Goal: Task Accomplishment & Management: Manage account settings

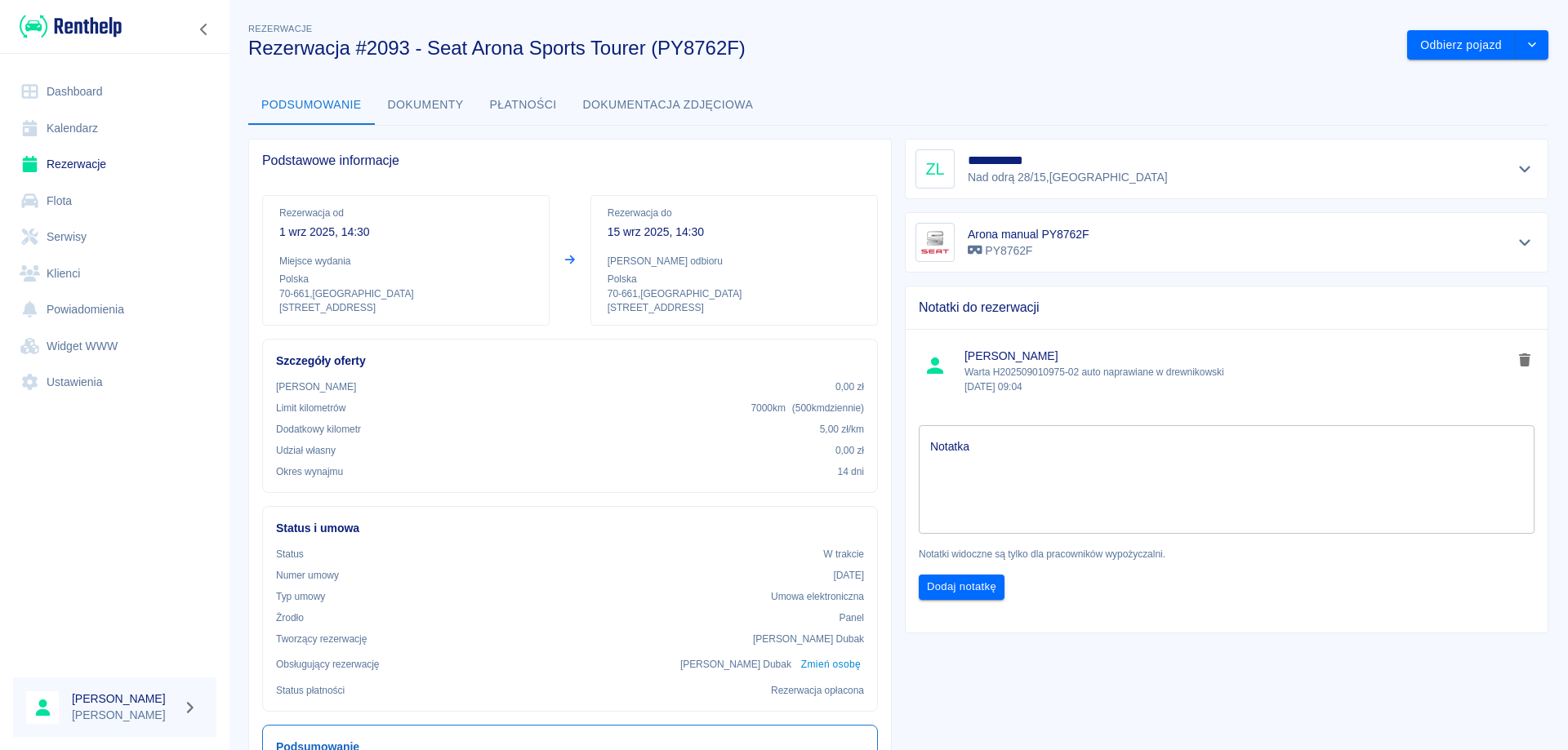
click at [72, 154] on link "Rezerwacje" at bounding box center [115, 164] width 203 height 37
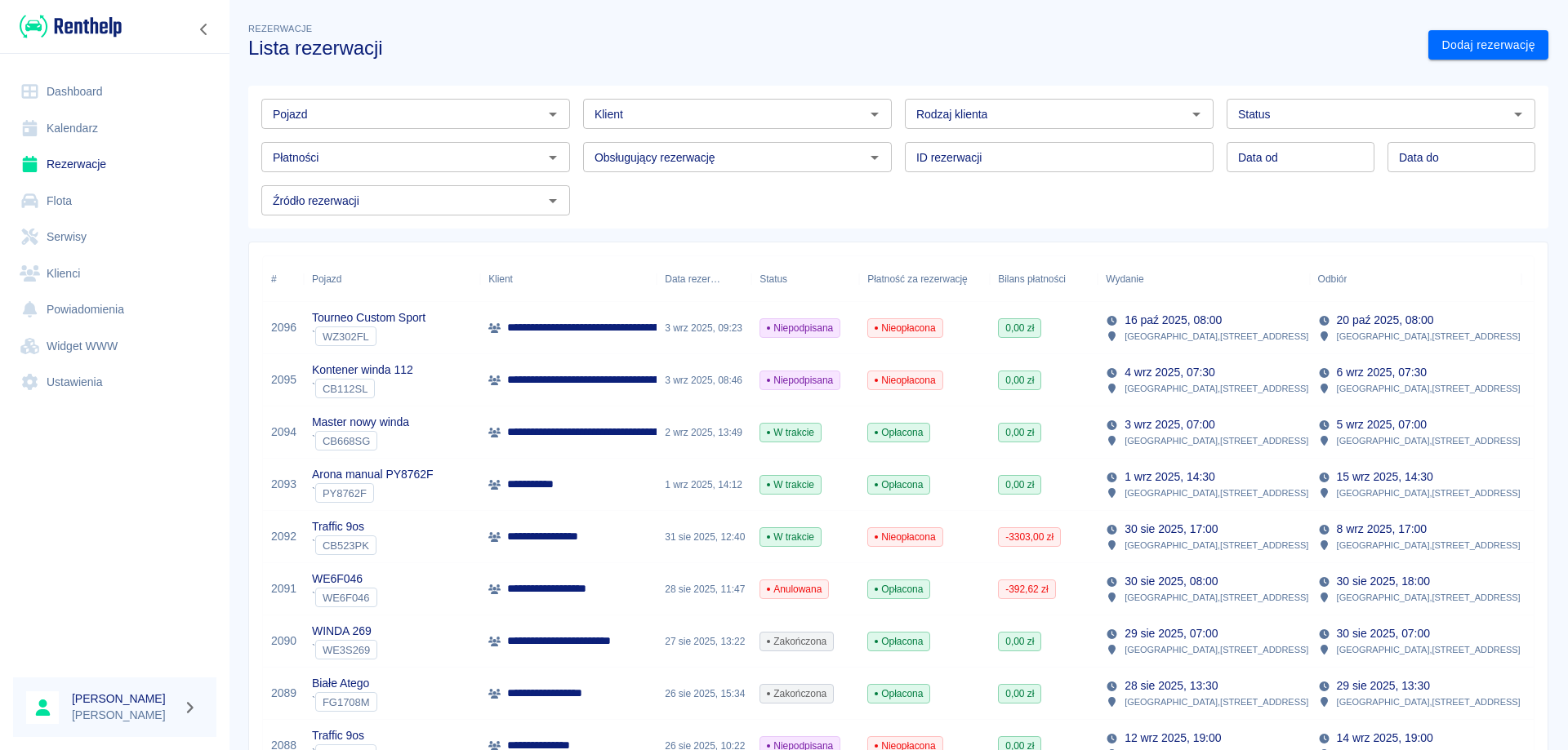
click at [1221, 47] on h3 "Lista rezerwacji" at bounding box center [831, 48] width 1167 height 23
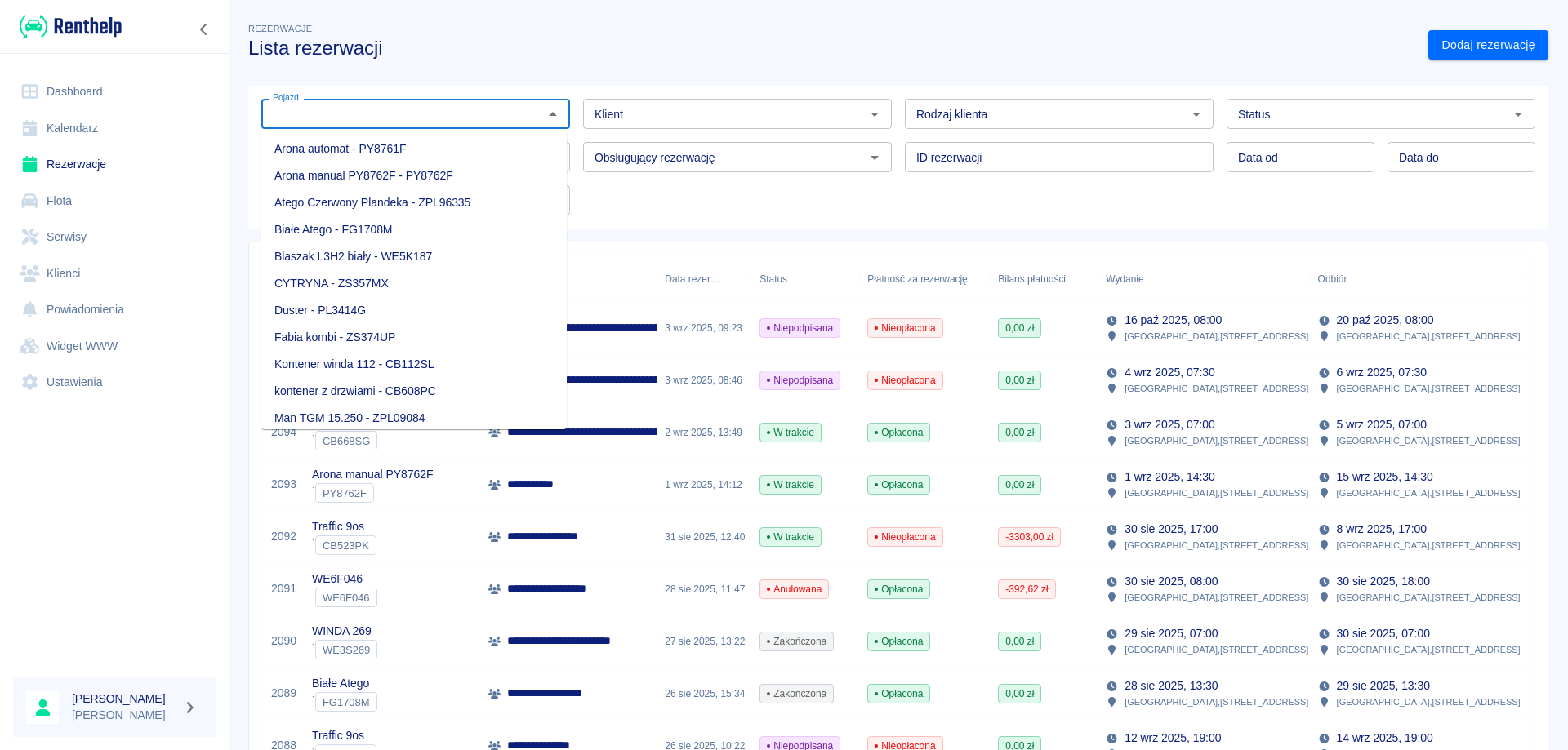
click at [387, 115] on input "Pojazd" at bounding box center [402, 114] width 272 height 21
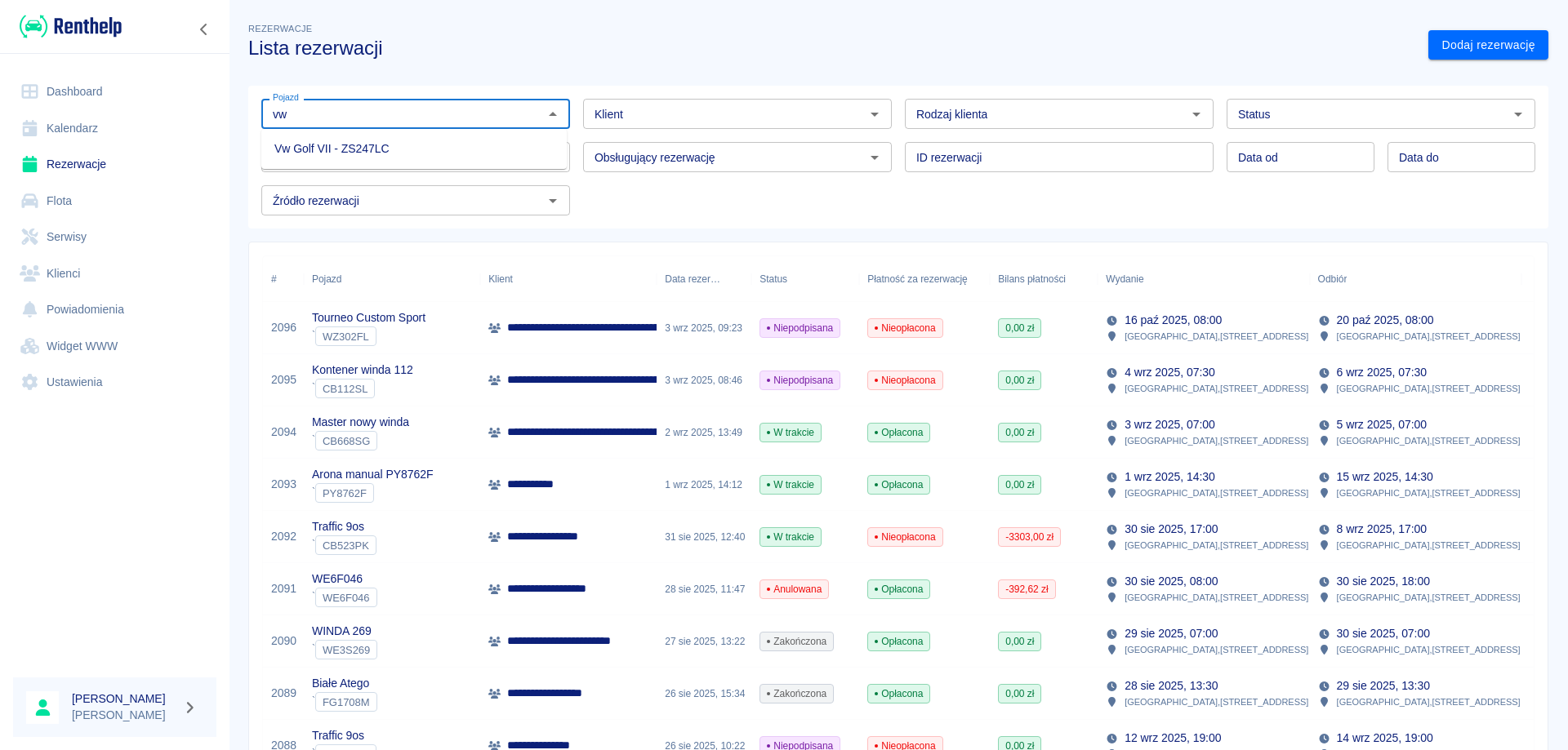
click at [378, 146] on li "Vw Golf VII - ZS247LC" at bounding box center [414, 148] width 306 height 27
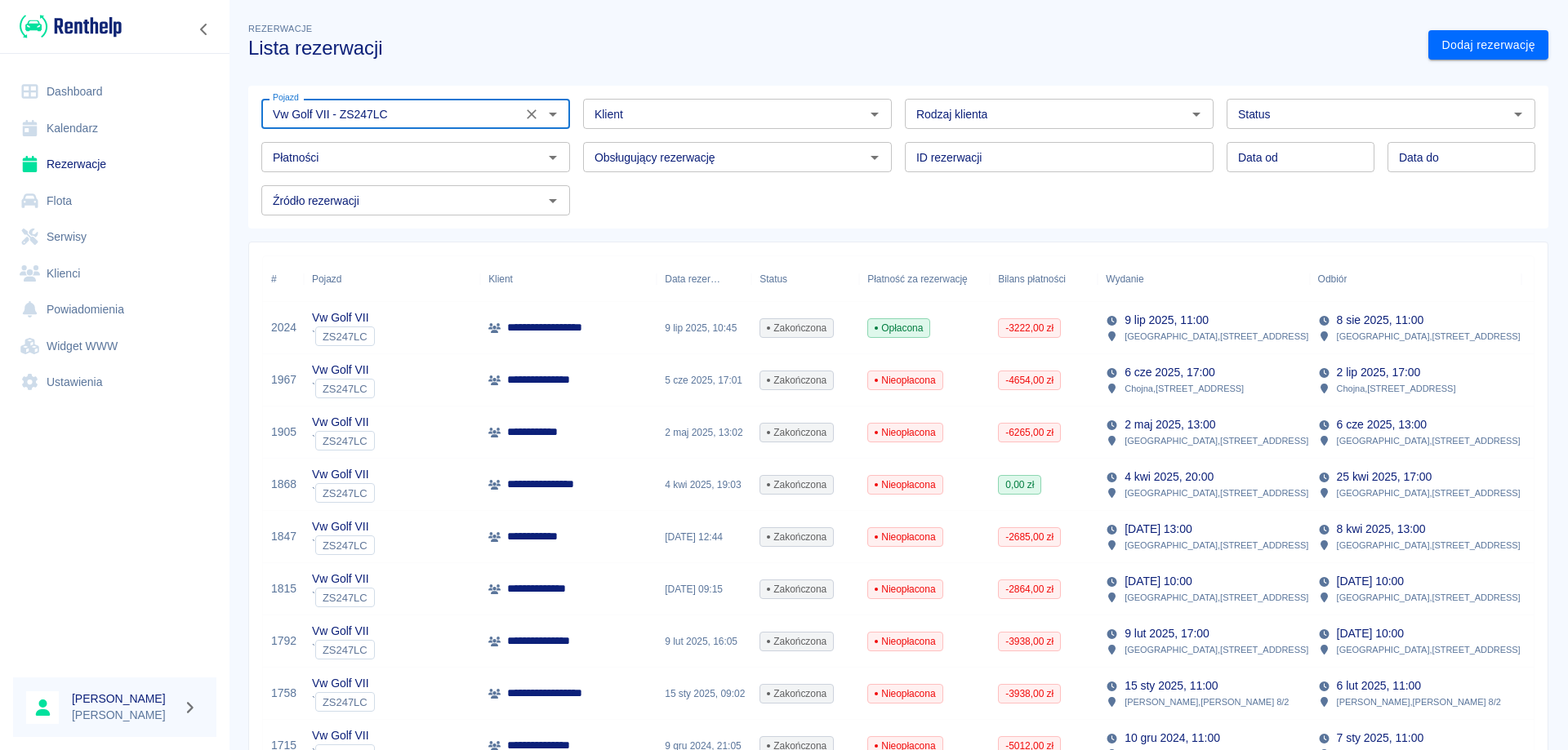
type input "Vw Golf VII - ZS247LC"
click at [577, 330] on p "**********" at bounding box center [555, 328] width 96 height 17
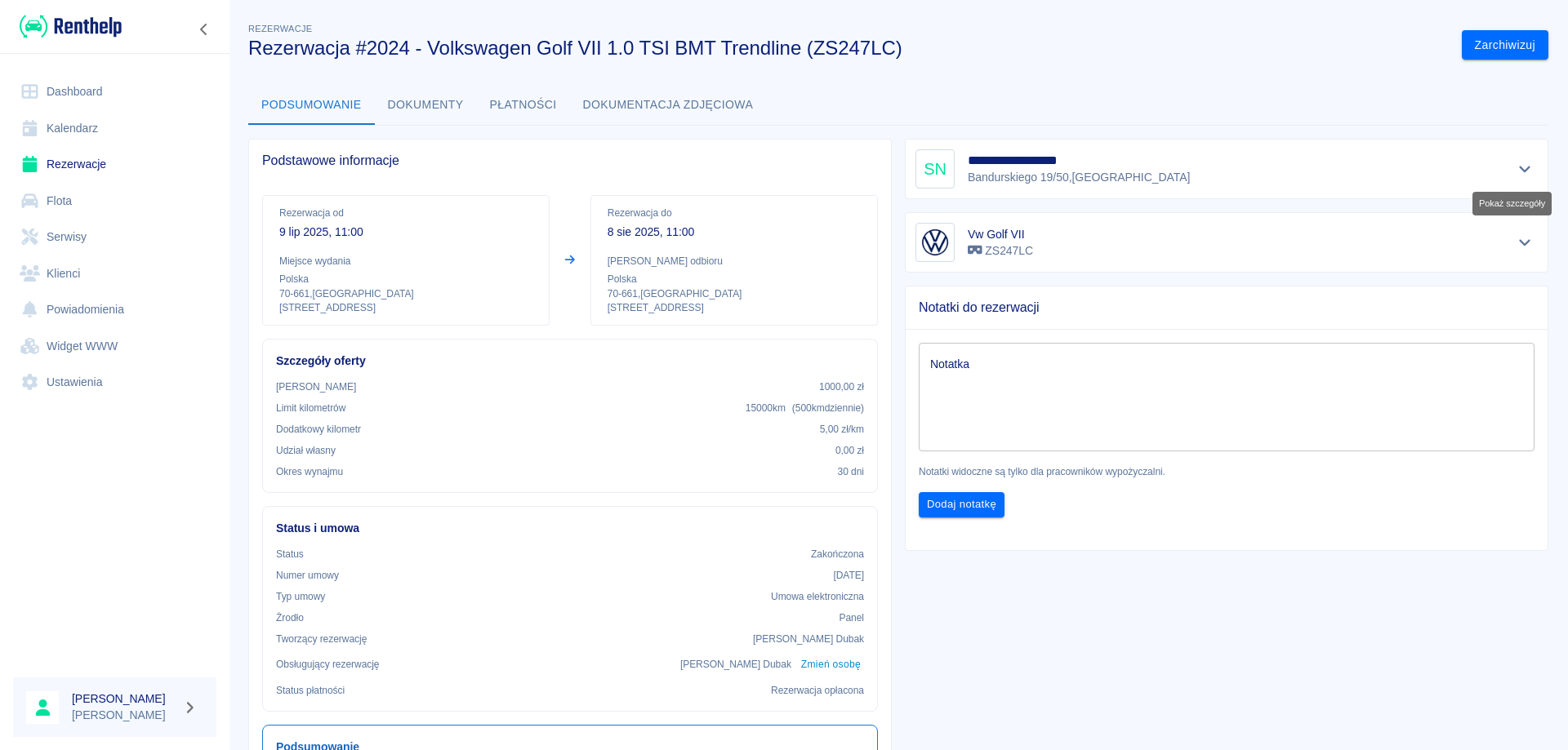
click at [1520, 169] on icon "Pokaż szczegóły" at bounding box center [1525, 170] width 11 height 7
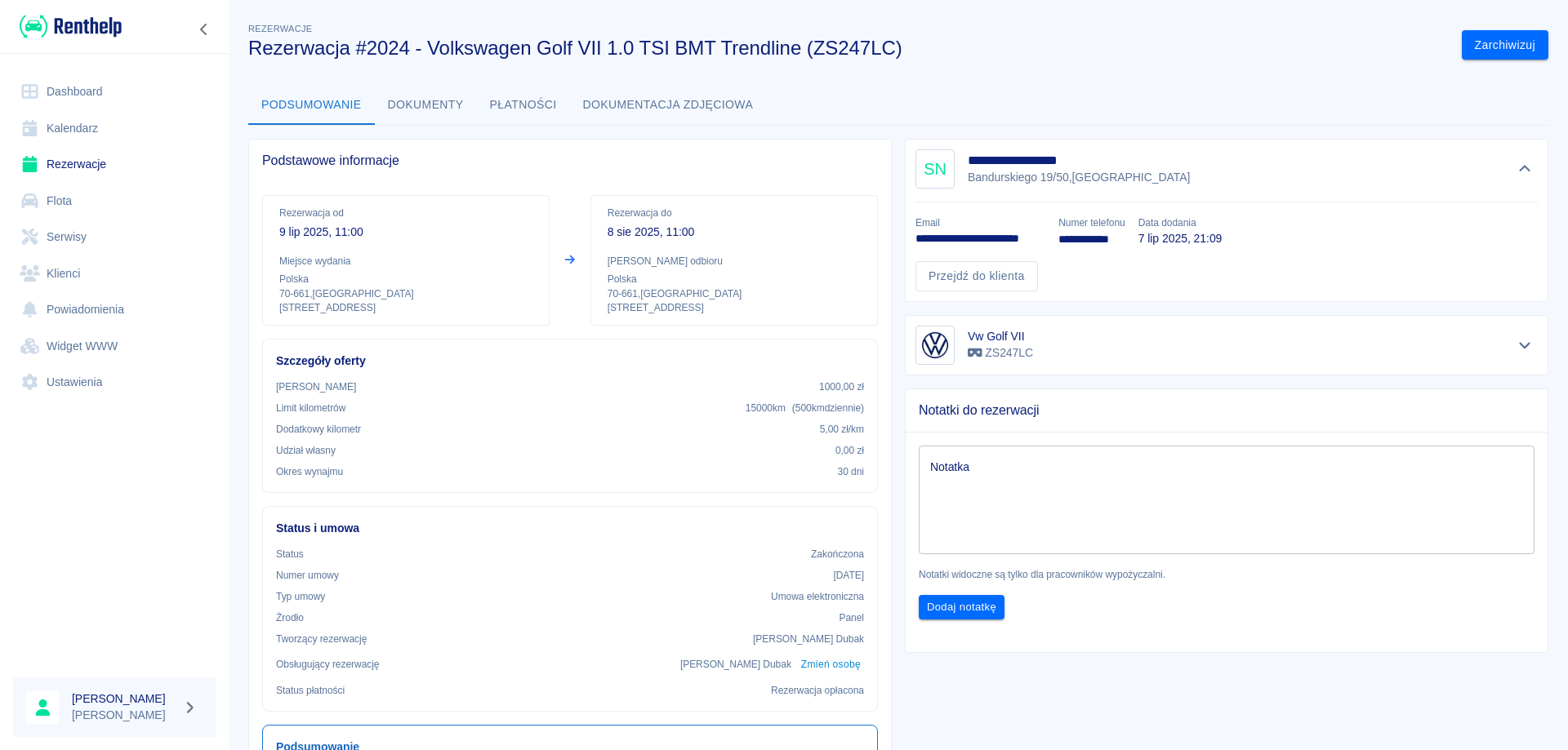
click at [997, 239] on p "**********" at bounding box center [980, 239] width 130 height 17
copy p "**********"
click at [79, 97] on link "Dashboard" at bounding box center [115, 91] width 203 height 37
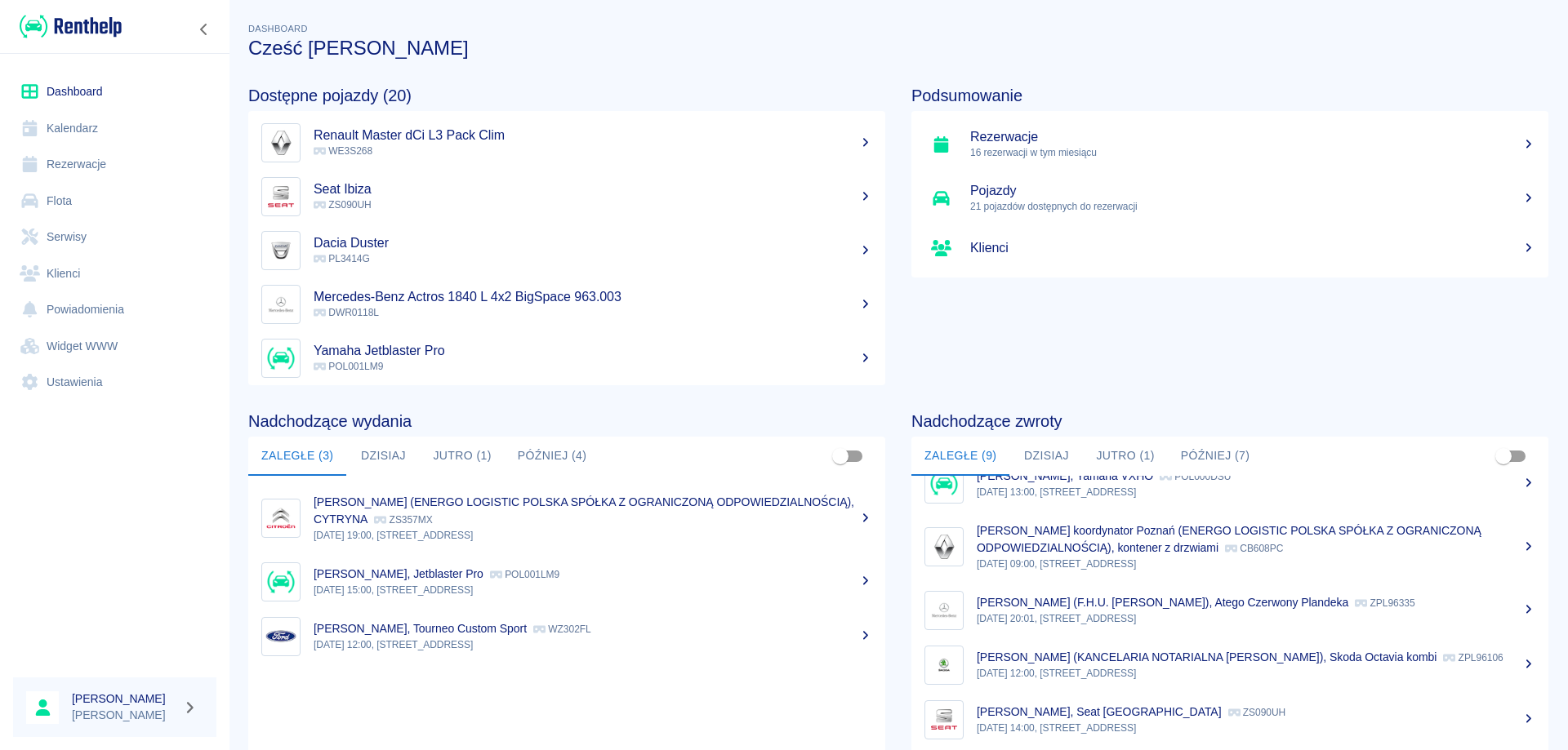
scroll to position [164, 0]
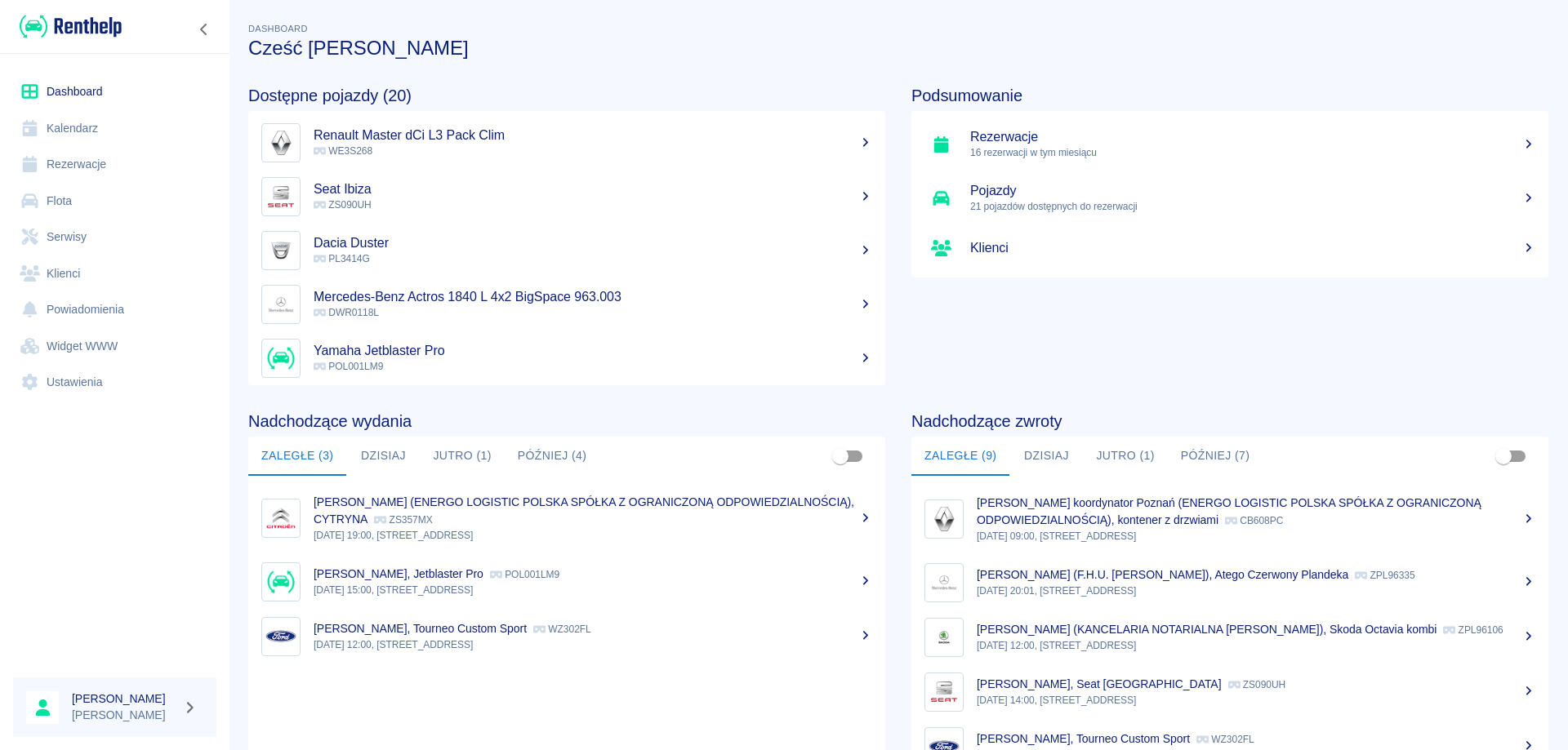
click at [1066, 585] on p "[DATE] 20:01, [STREET_ADDRESS]" at bounding box center [1256, 591] width 559 height 15
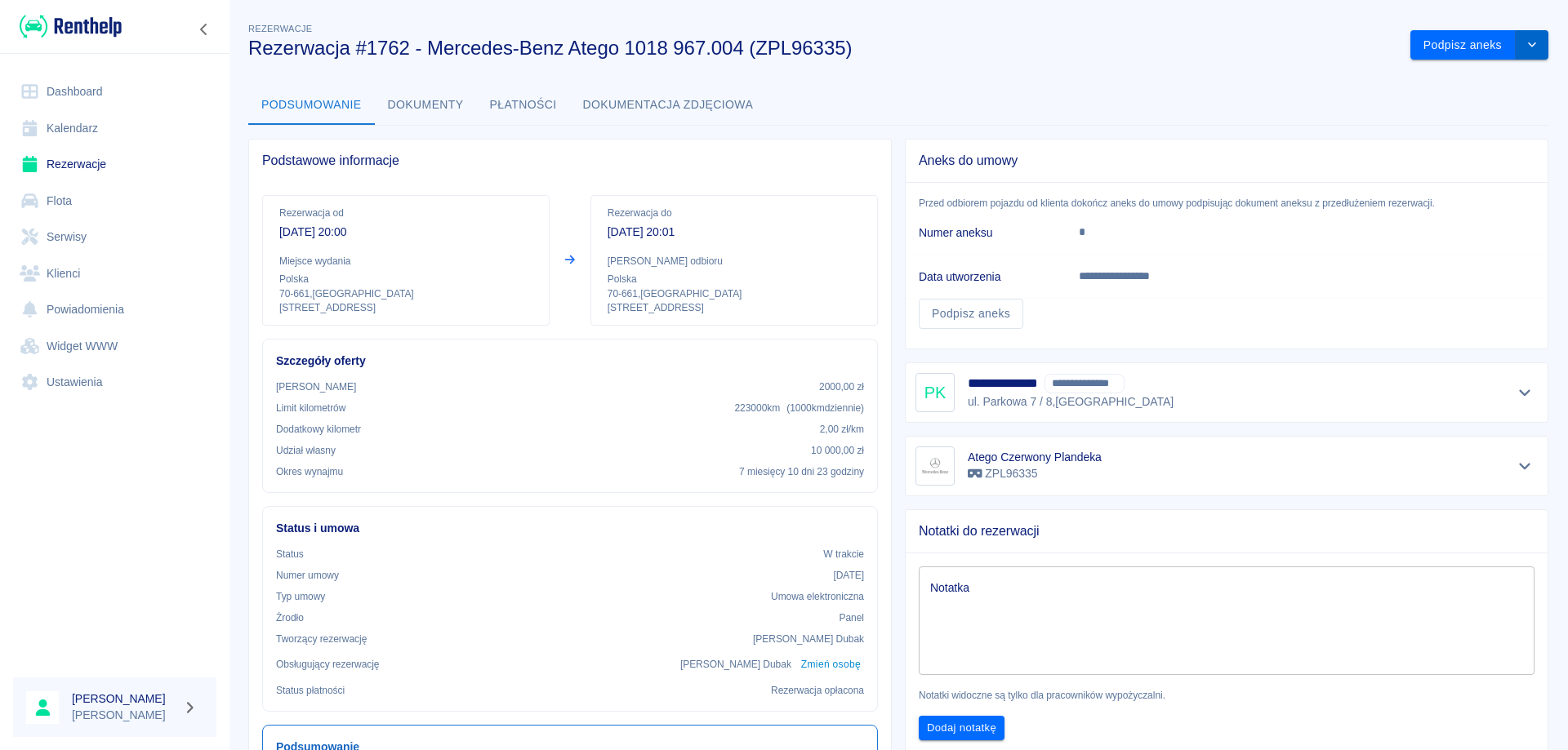
click at [1518, 51] on button "drop-down" at bounding box center [1533, 45] width 33 height 30
click at [1482, 77] on li "Przedłuż rezerwację" at bounding box center [1467, 79] width 128 height 27
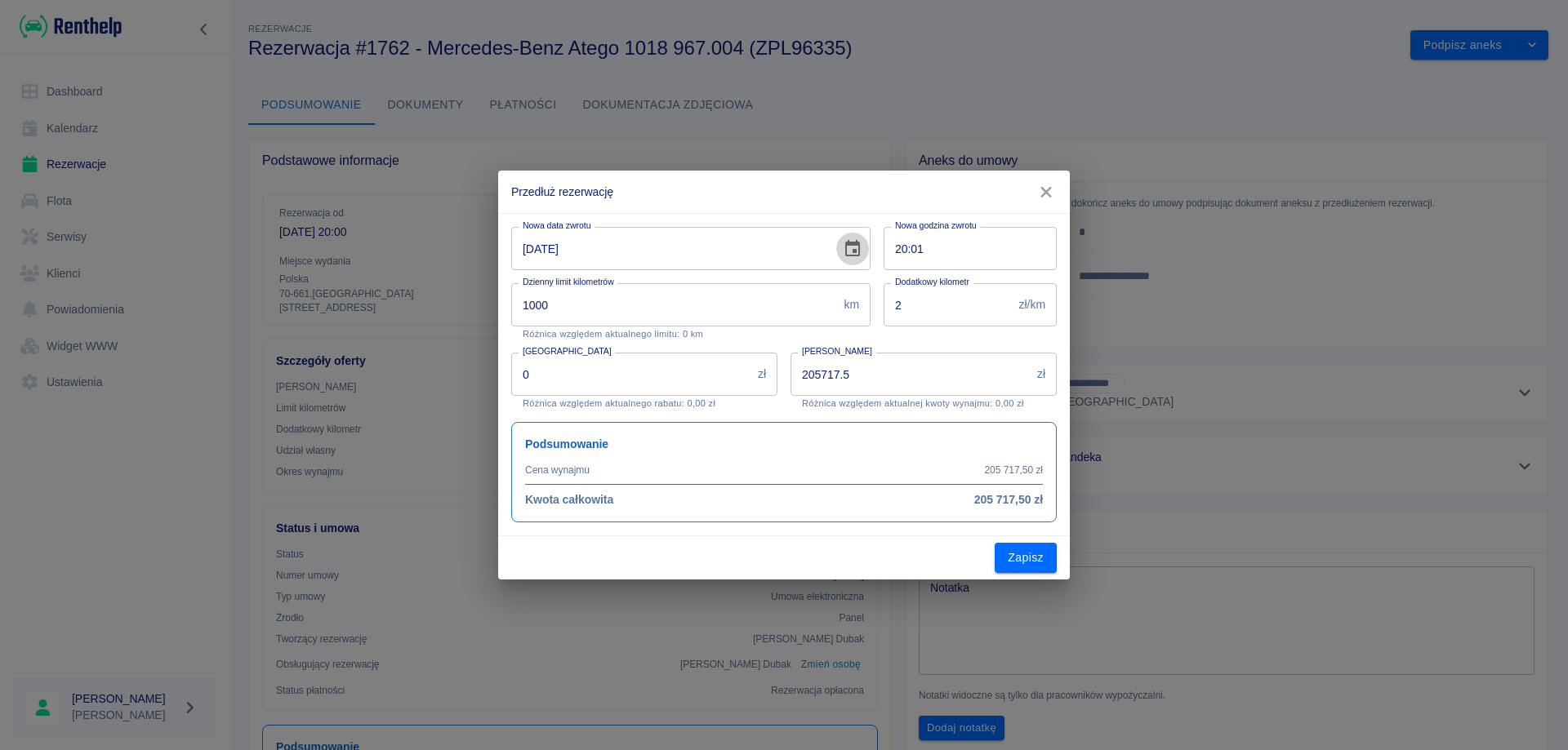
click at [851, 245] on icon "Choose date, selected date is 31 sie 2025" at bounding box center [852, 249] width 20 height 20
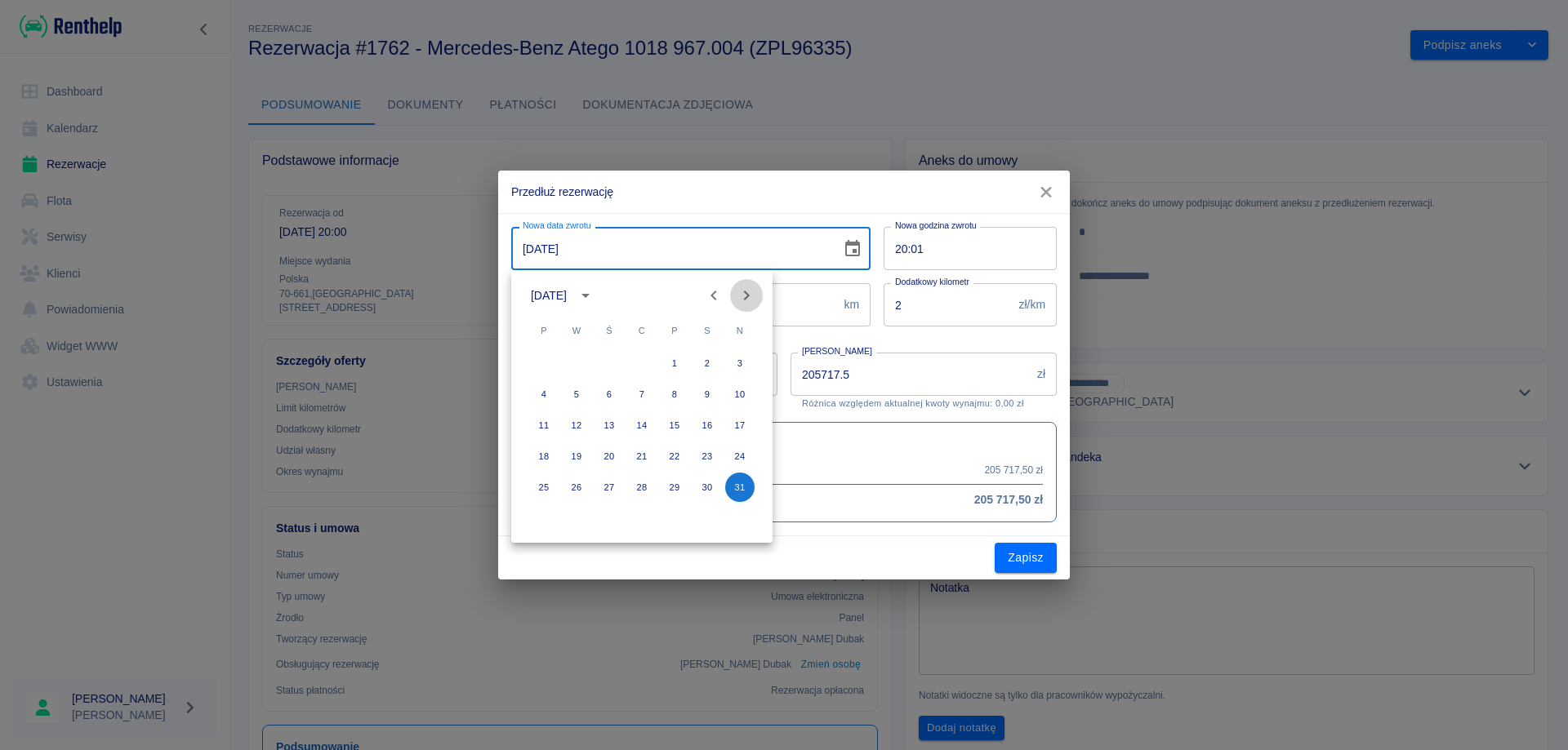
click at [751, 291] on icon "Next month" at bounding box center [746, 295] width 20 height 20
click at [570, 483] on button "30" at bounding box center [576, 487] width 29 height 29
type input "[DATE]"
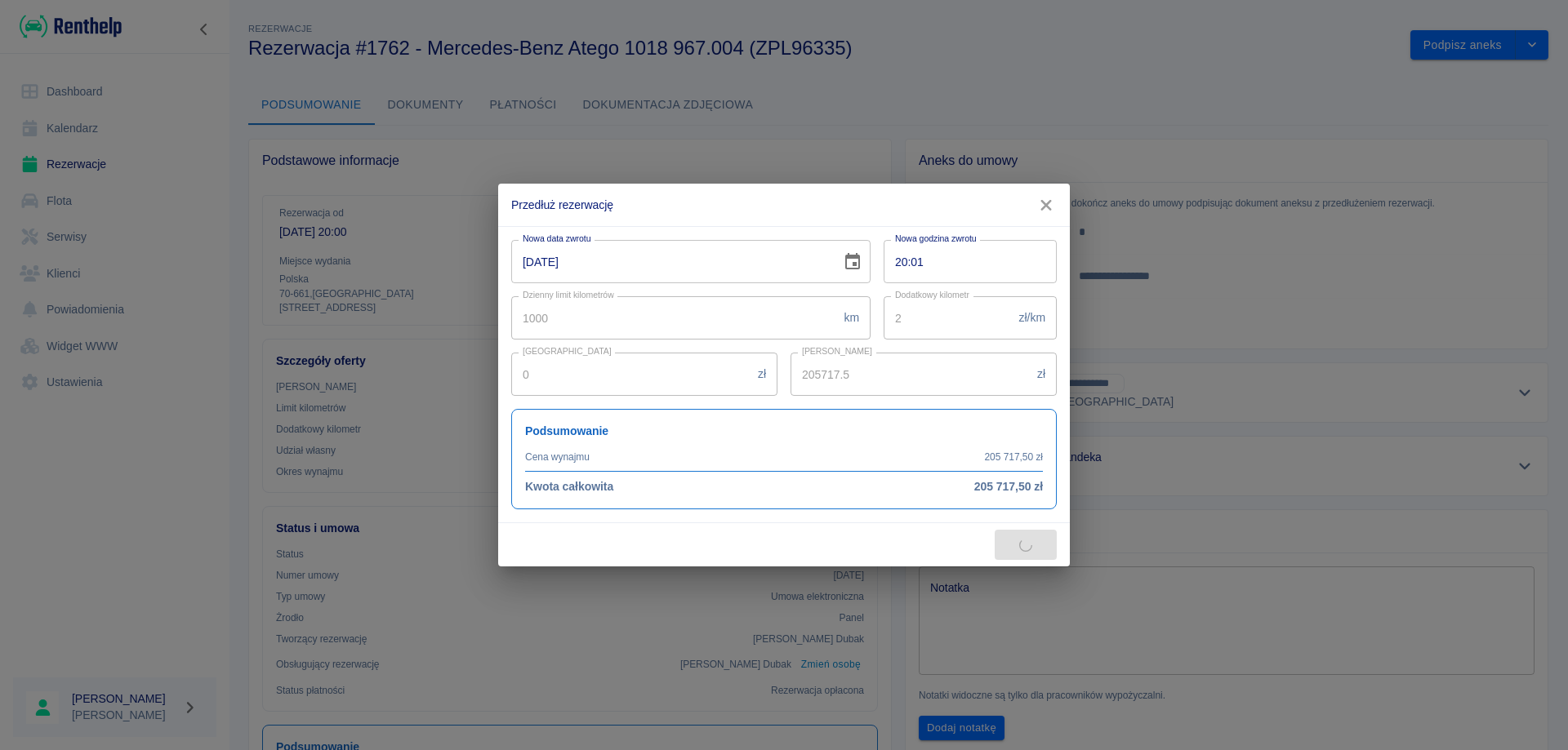
type input "233392.5"
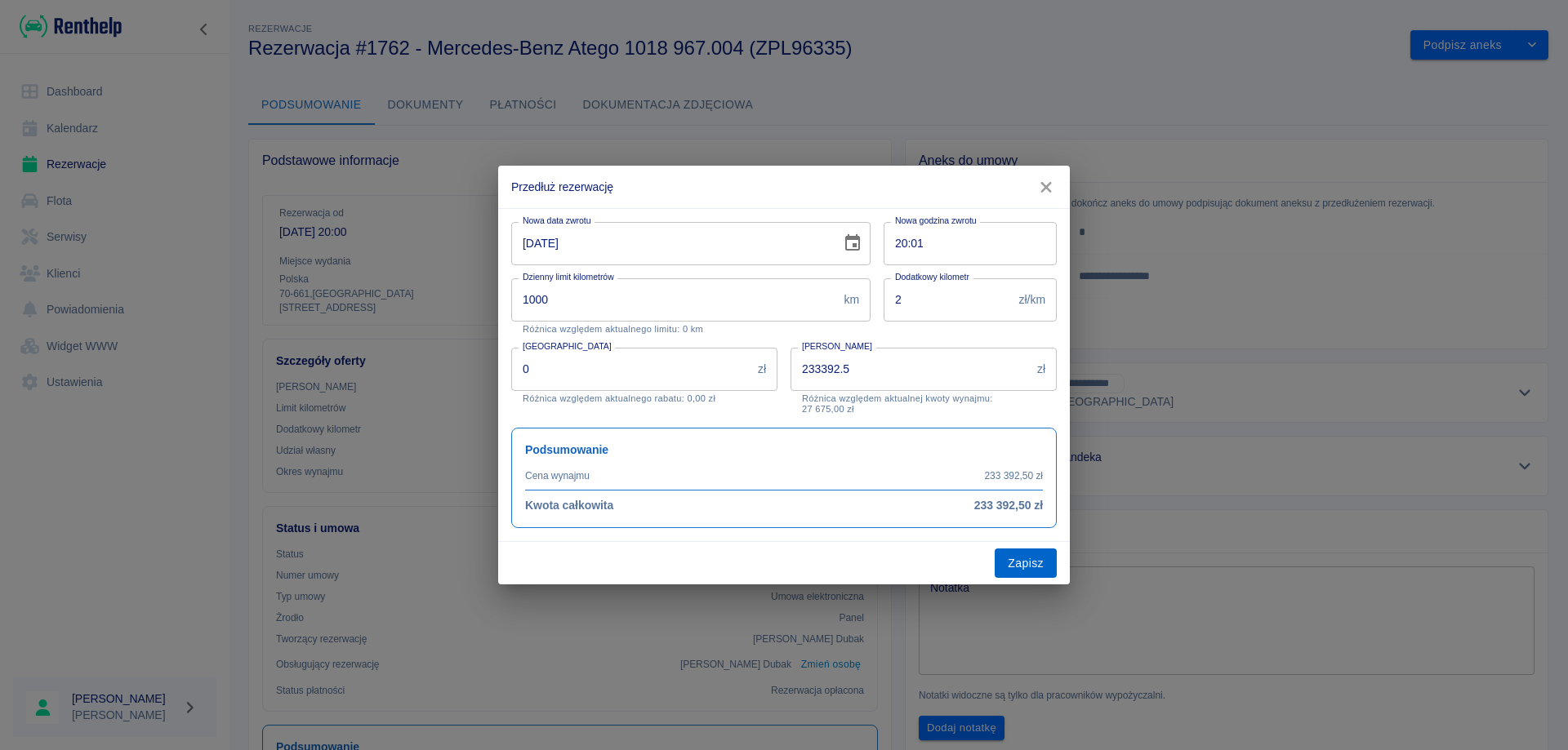
click at [1045, 566] on button "Zapisz" at bounding box center [1026, 563] width 62 height 30
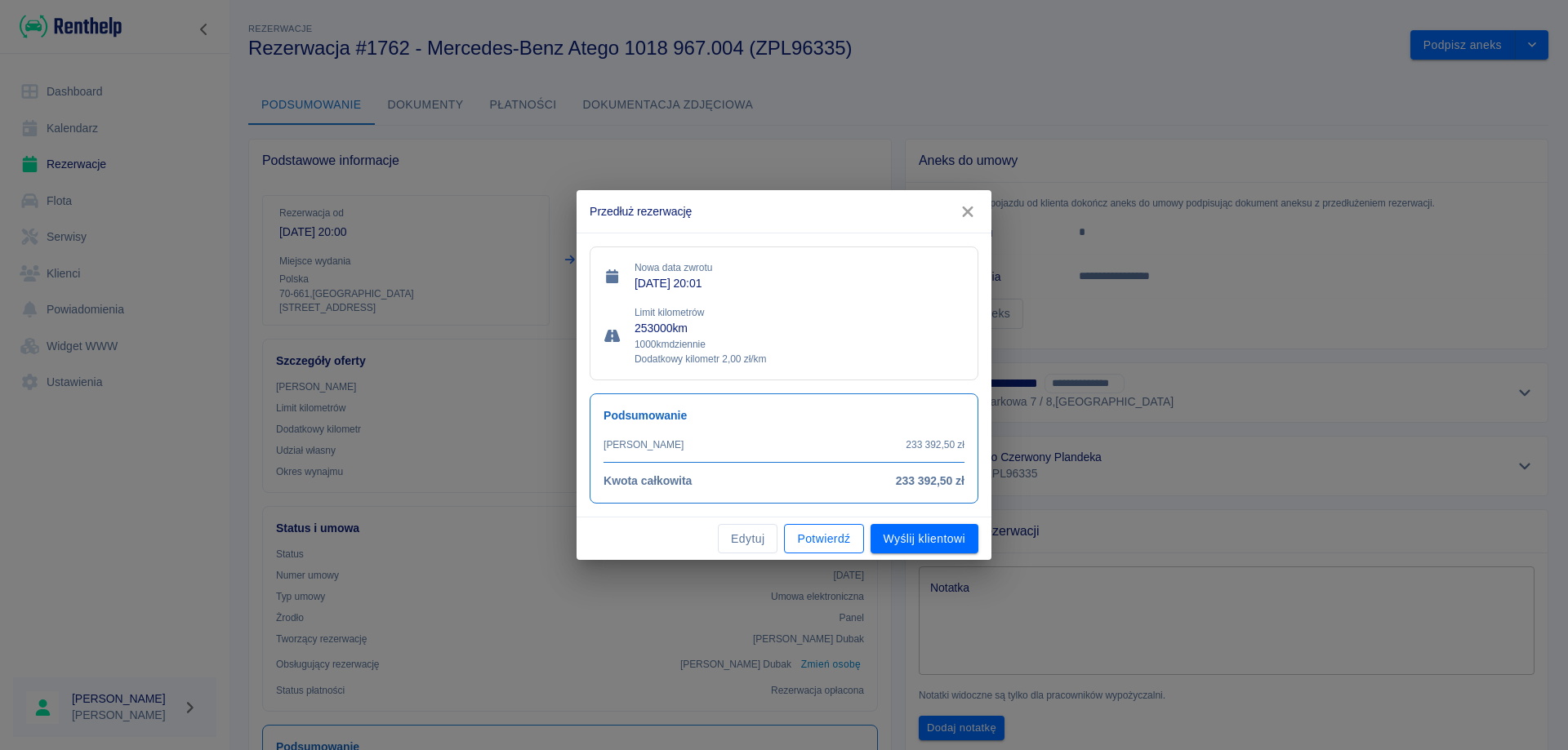
click at [806, 536] on button "Potwierdź" at bounding box center [824, 539] width 79 height 30
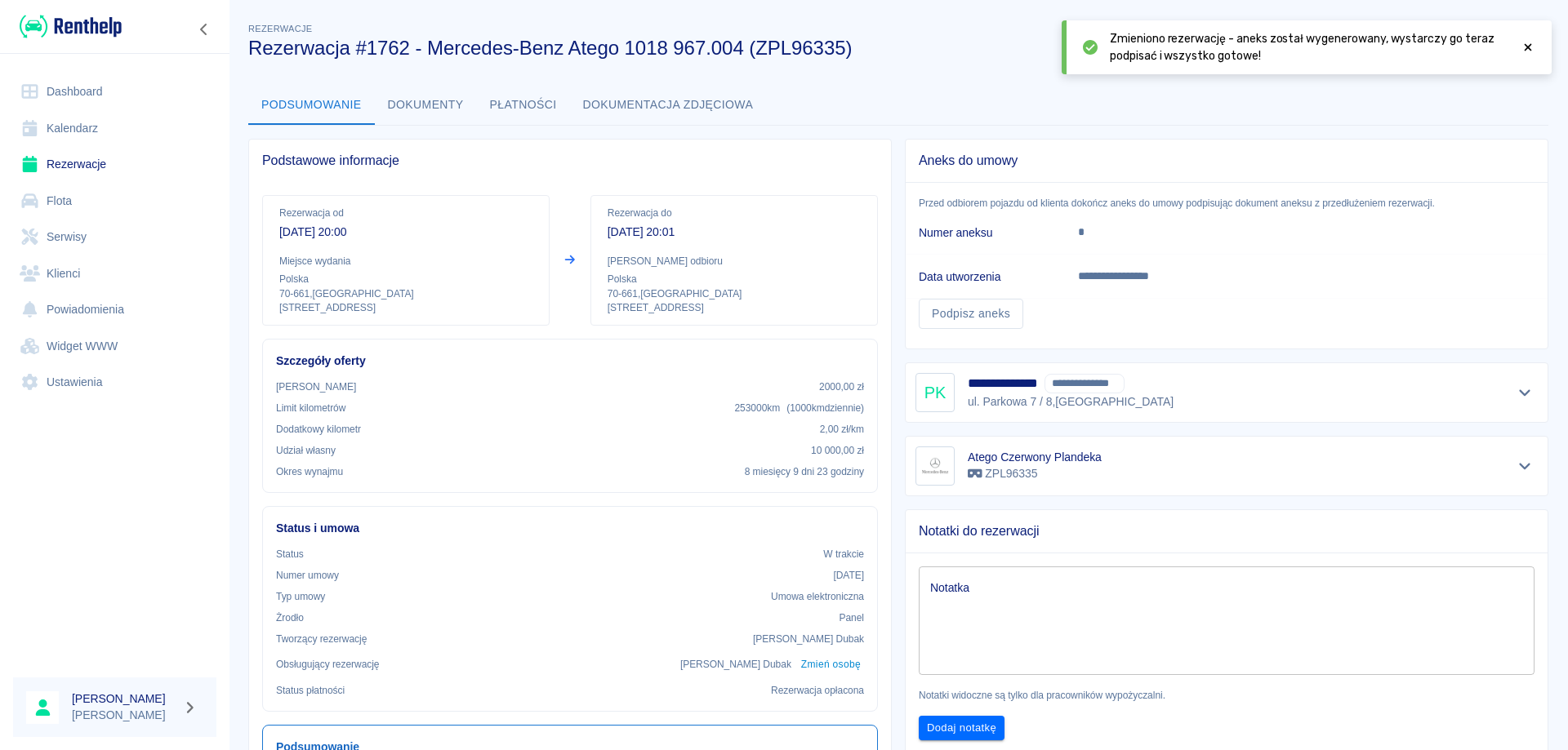
click at [66, 168] on link "Rezerwacje" at bounding box center [115, 164] width 203 height 37
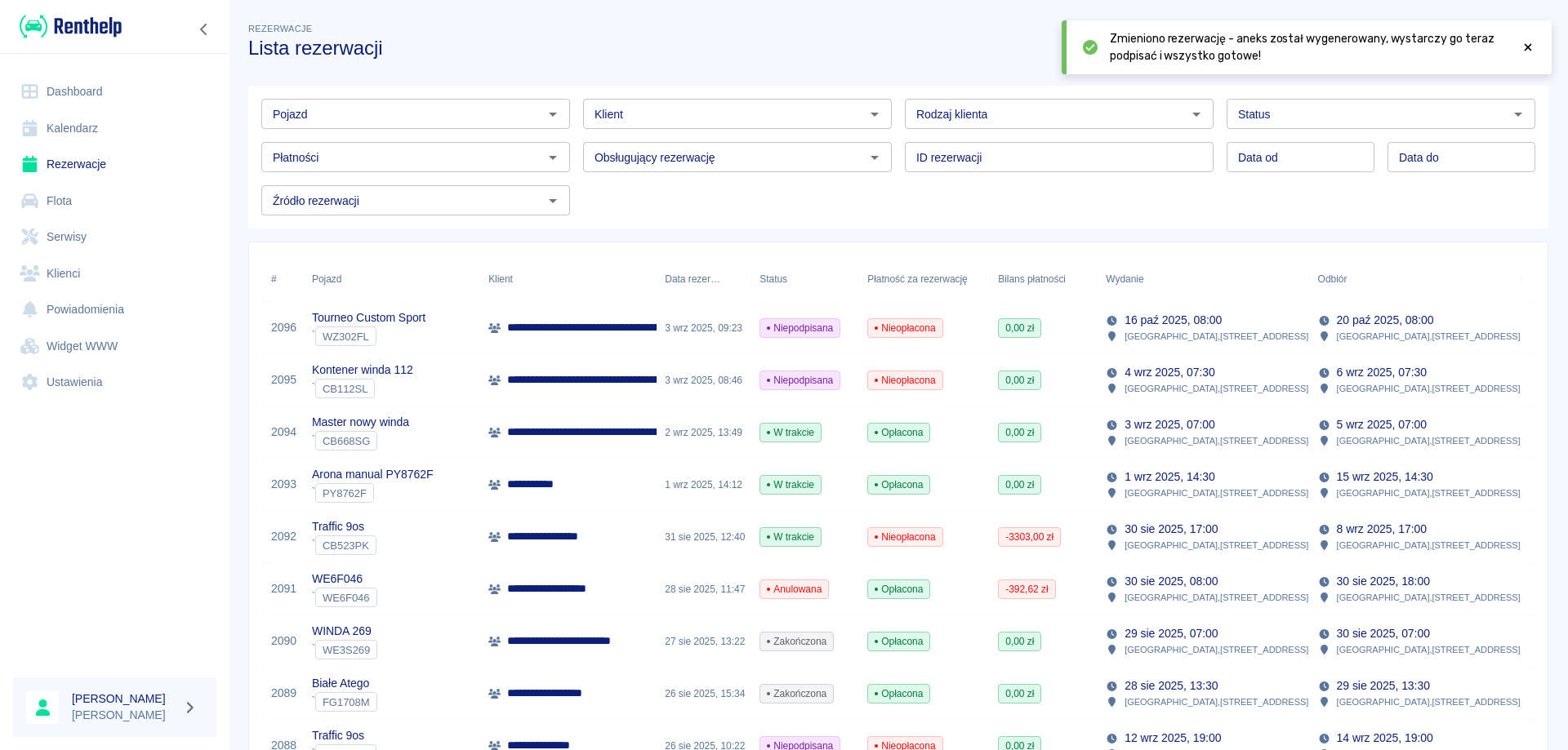
click at [64, 84] on link "Dashboard" at bounding box center [115, 91] width 203 height 37
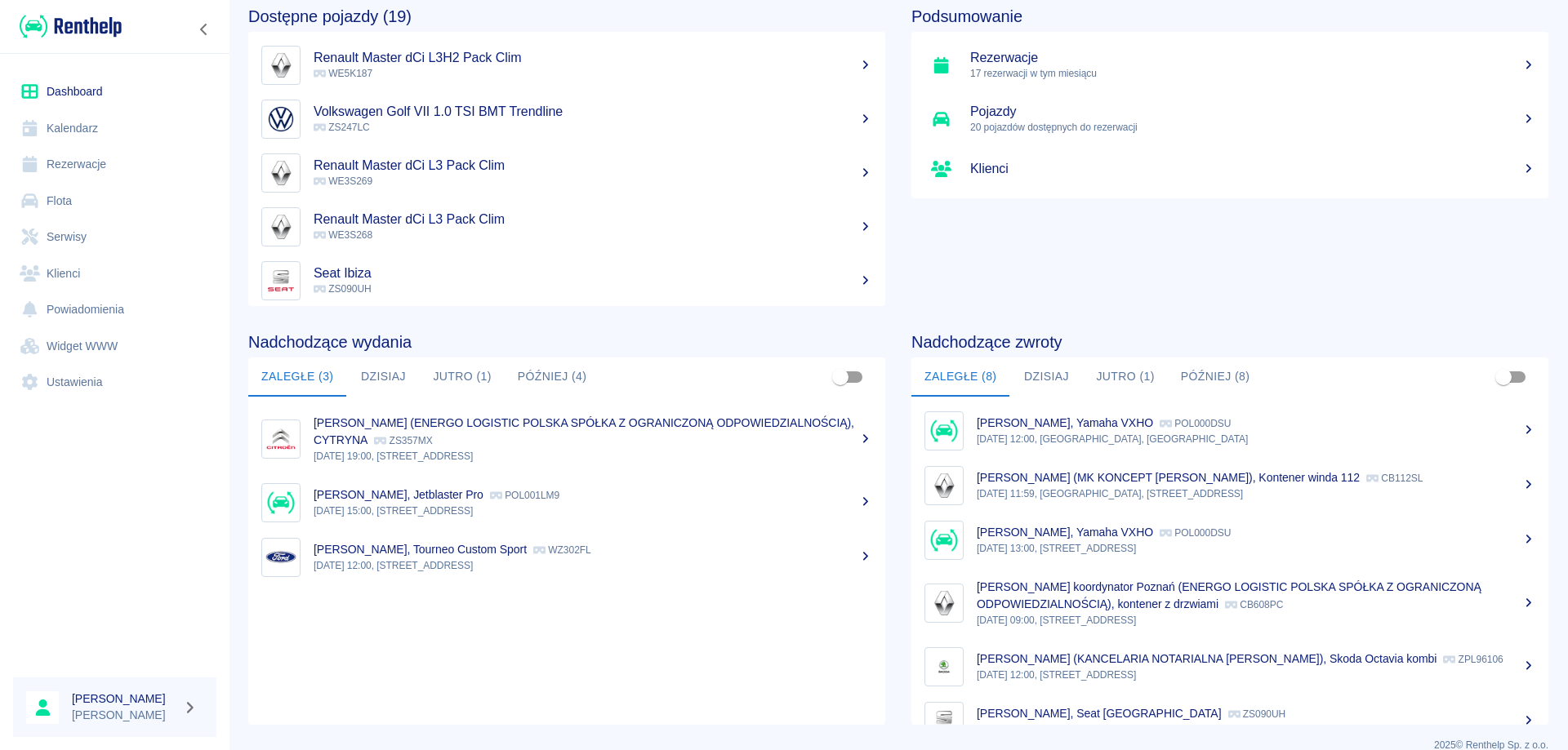
scroll to position [102, 0]
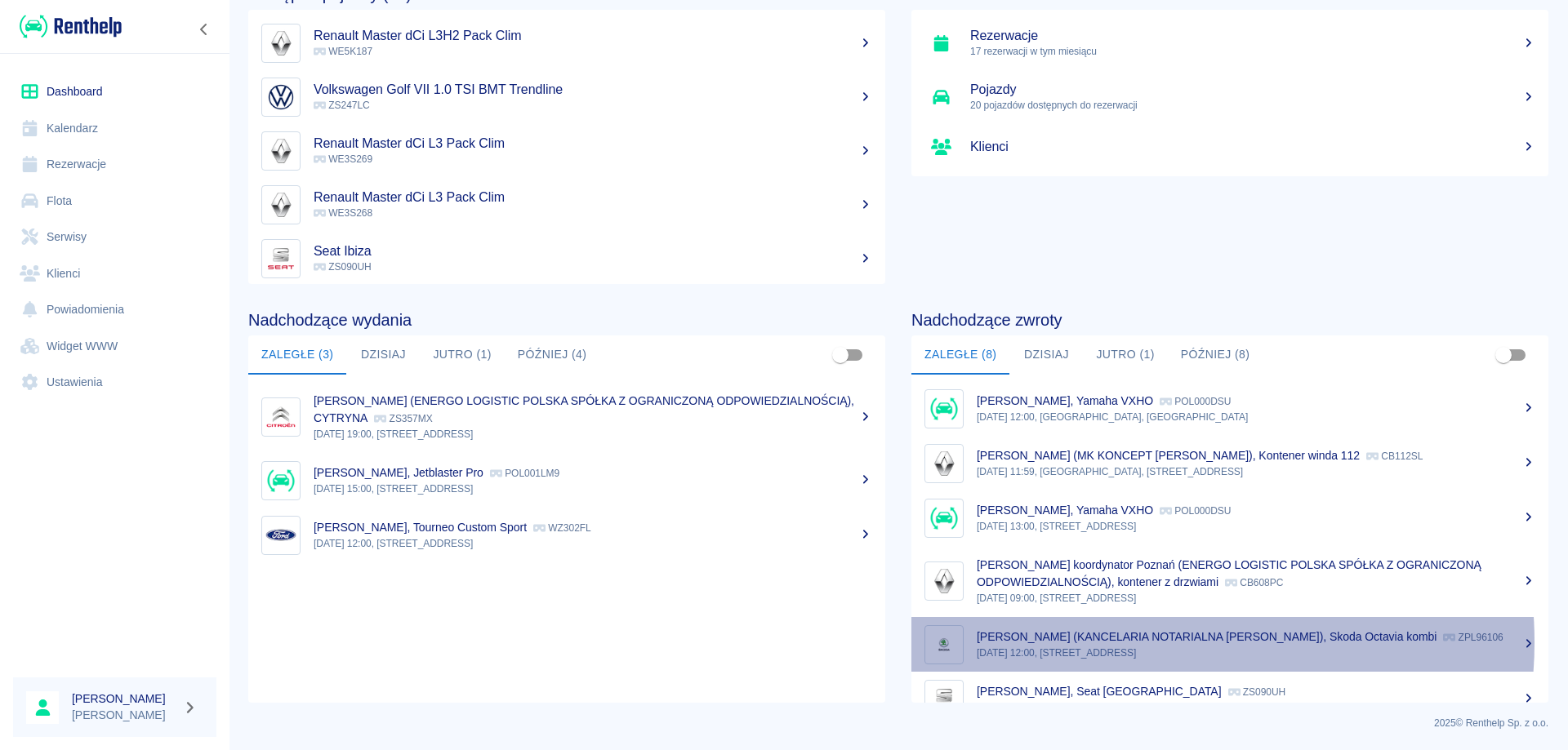
click at [1141, 642] on p "[PERSON_NAME] (KANCELARIA NOTARIALNA [PERSON_NAME]), Skoda Octavia kombi" at bounding box center [1207, 636] width 460 height 13
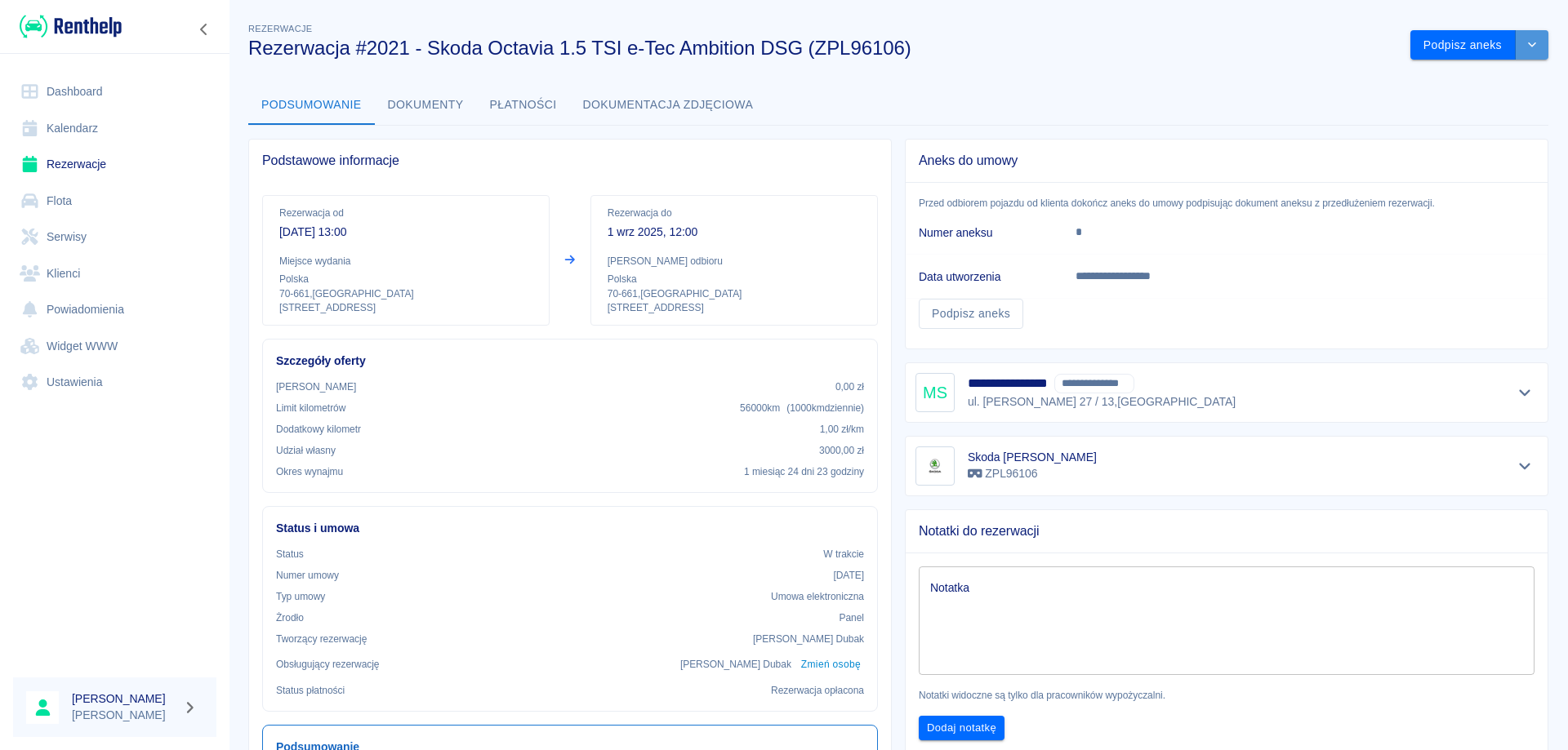
click at [1520, 52] on button "drop-down" at bounding box center [1533, 45] width 33 height 30
click at [1426, 74] on li "Przedłuż rezerwację" at bounding box center [1467, 79] width 128 height 27
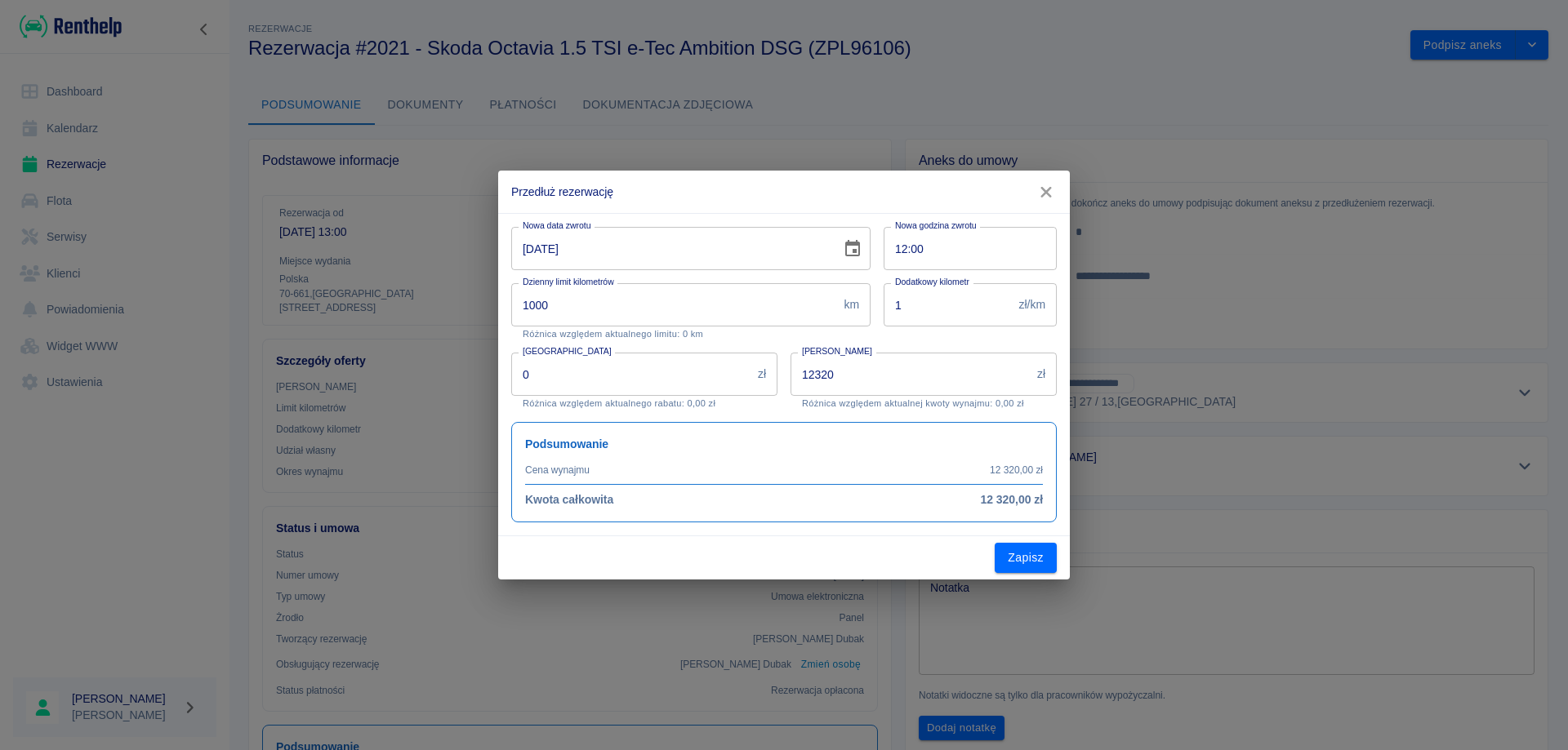
click at [849, 249] on icon "Choose date, selected date is 1 wrz 2025" at bounding box center [852, 249] width 20 height 20
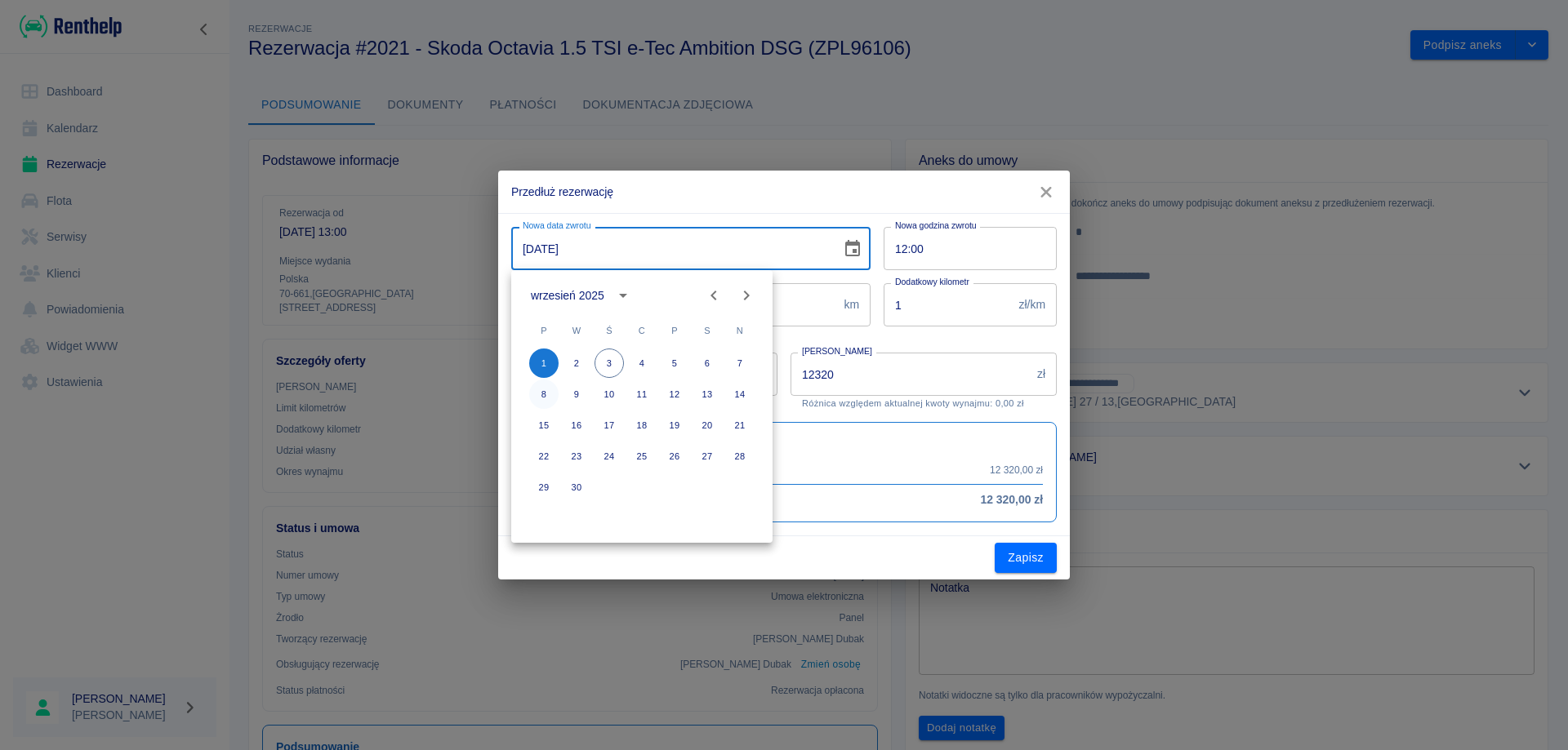
click at [544, 398] on button "8" at bounding box center [544, 394] width 29 height 29
type input "[DATE]"
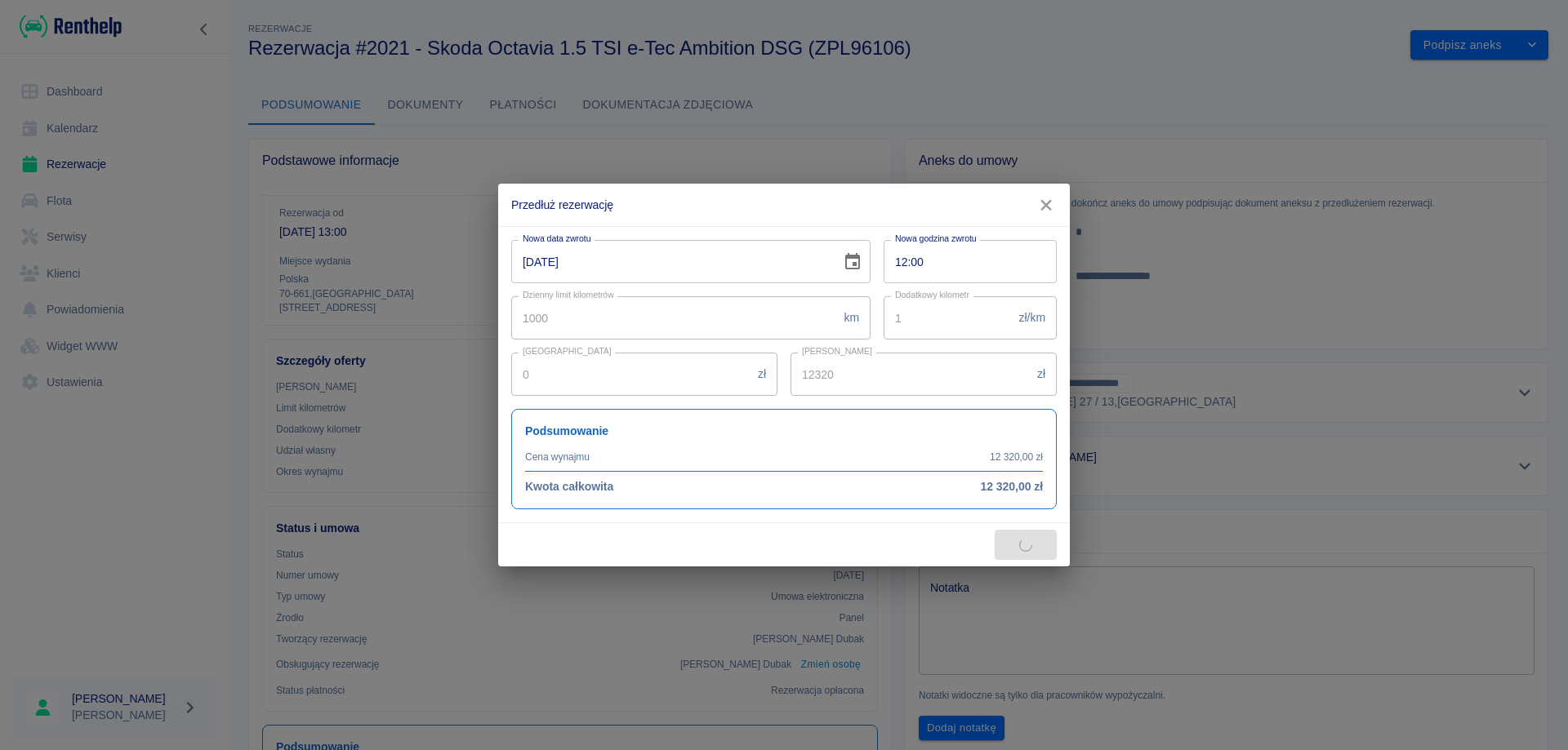
type input "13860"
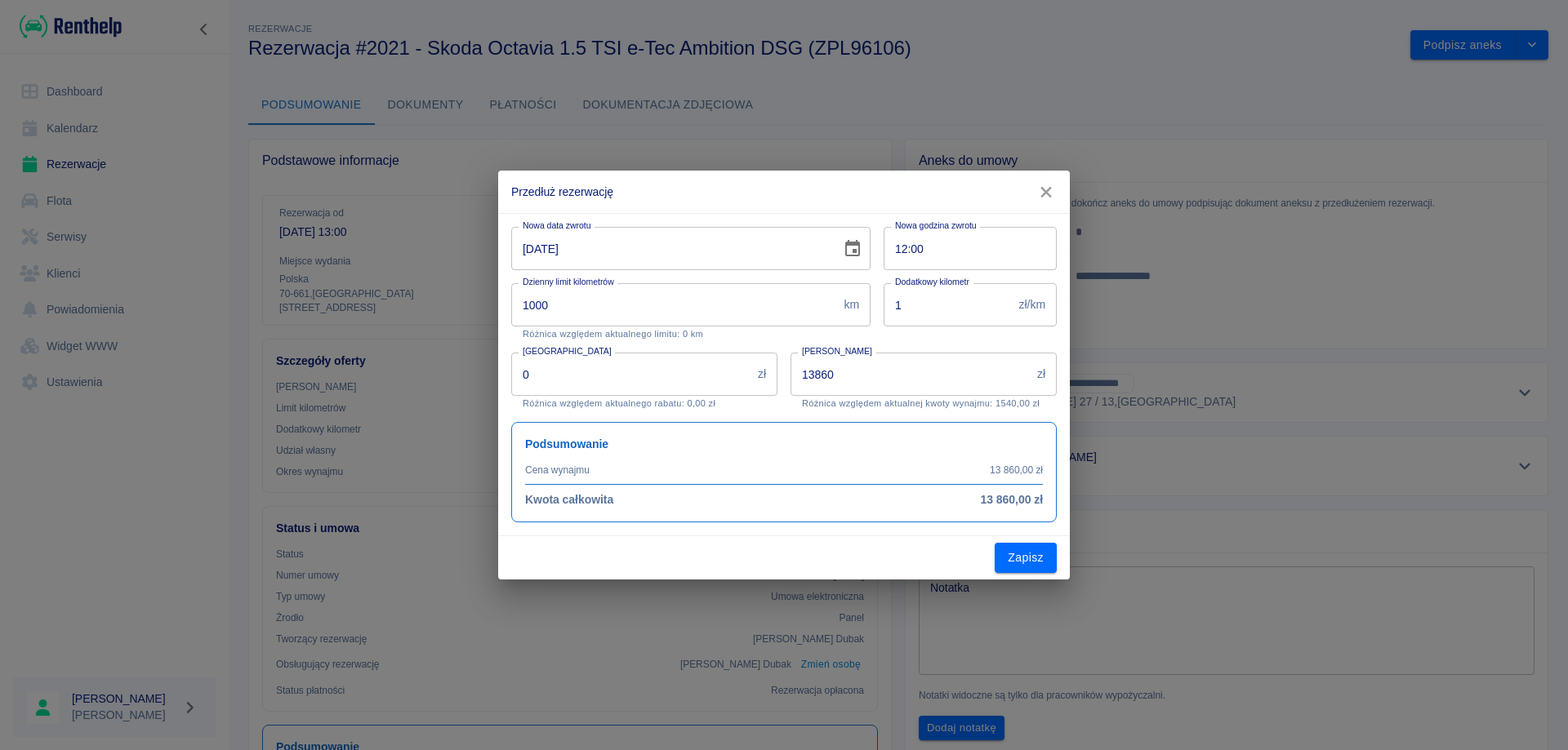
click at [1012, 561] on button "Zapisz" at bounding box center [1026, 558] width 62 height 30
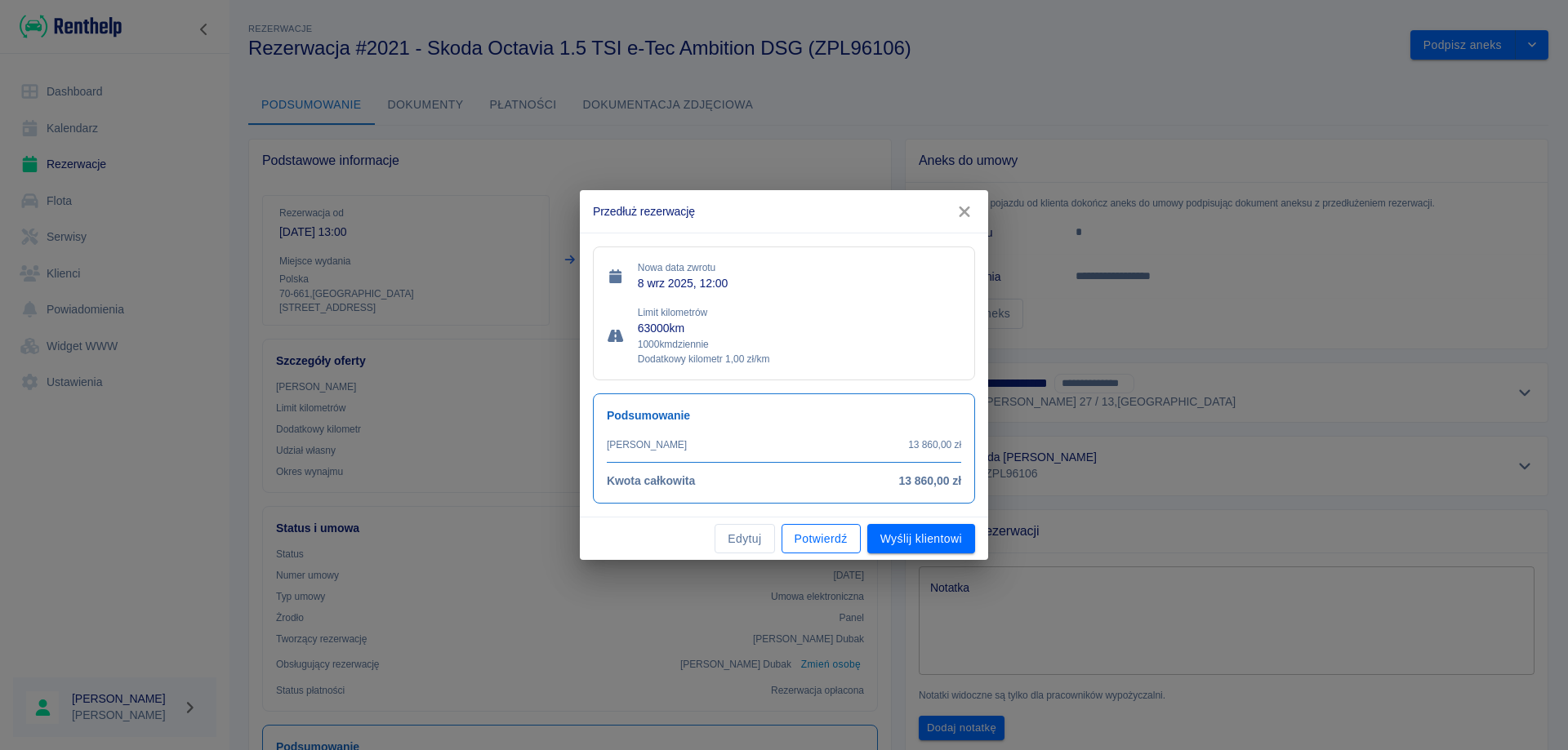
click at [812, 539] on button "Potwierdź" at bounding box center [821, 539] width 79 height 30
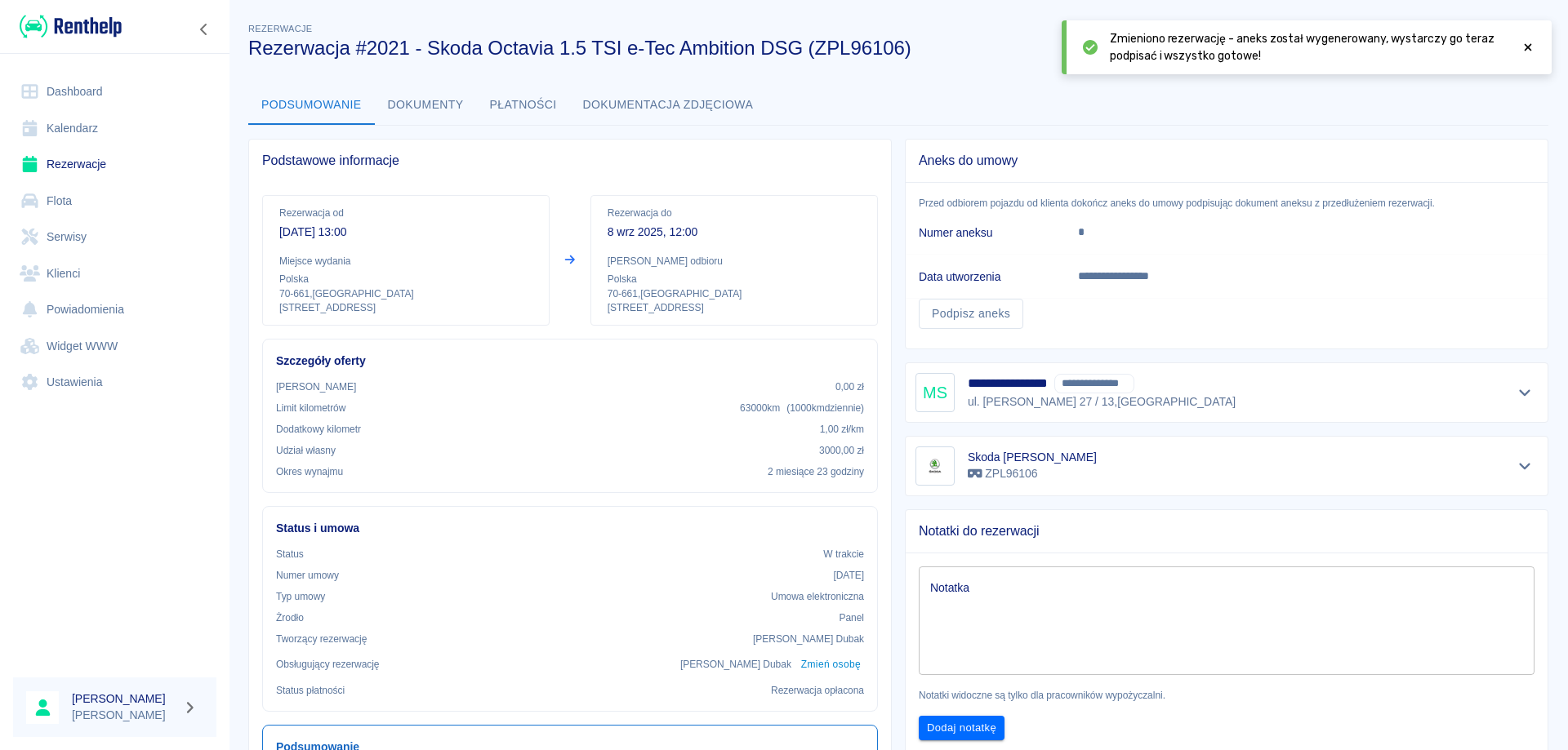
click at [78, 89] on link "Dashboard" at bounding box center [115, 91] width 203 height 37
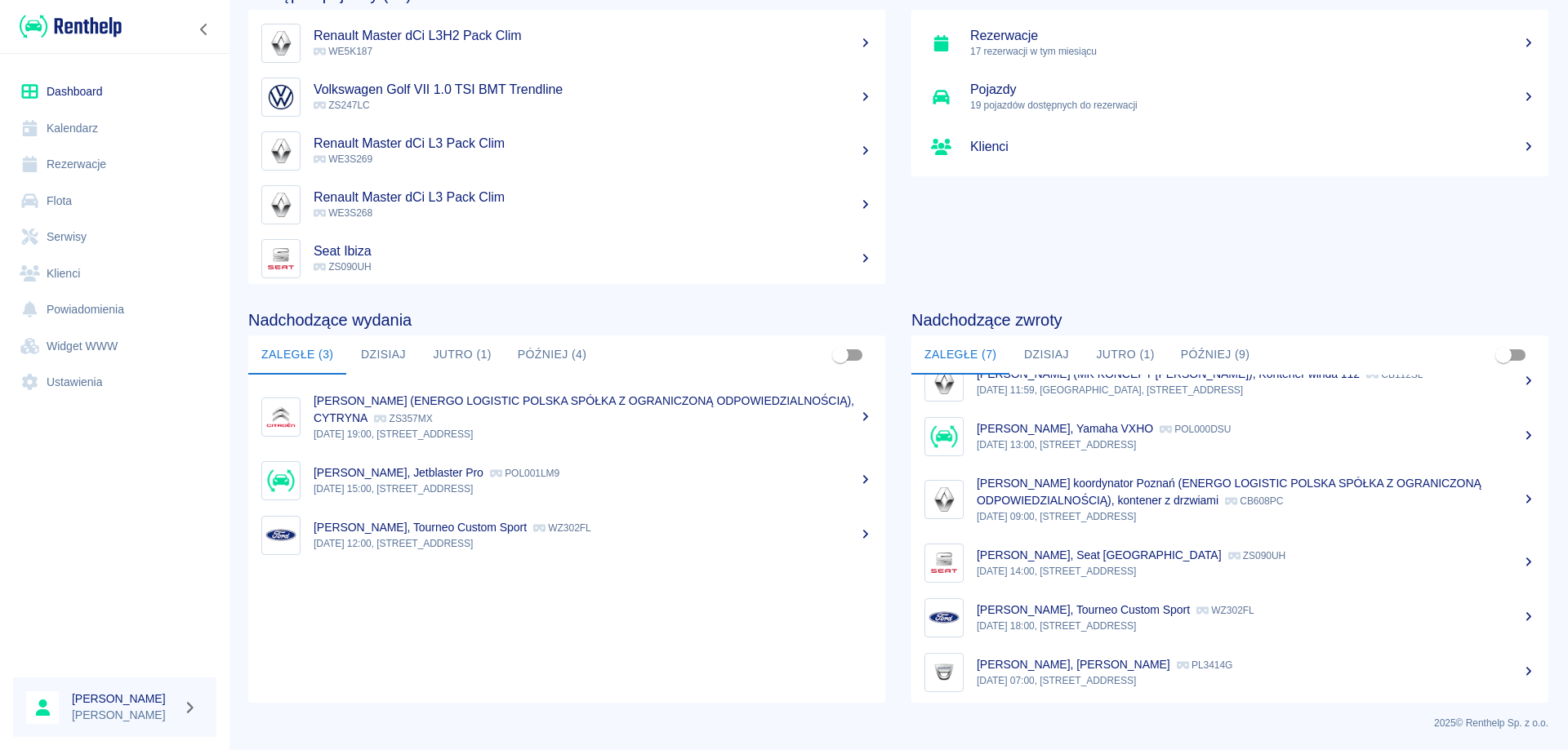
scroll to position [85, 0]
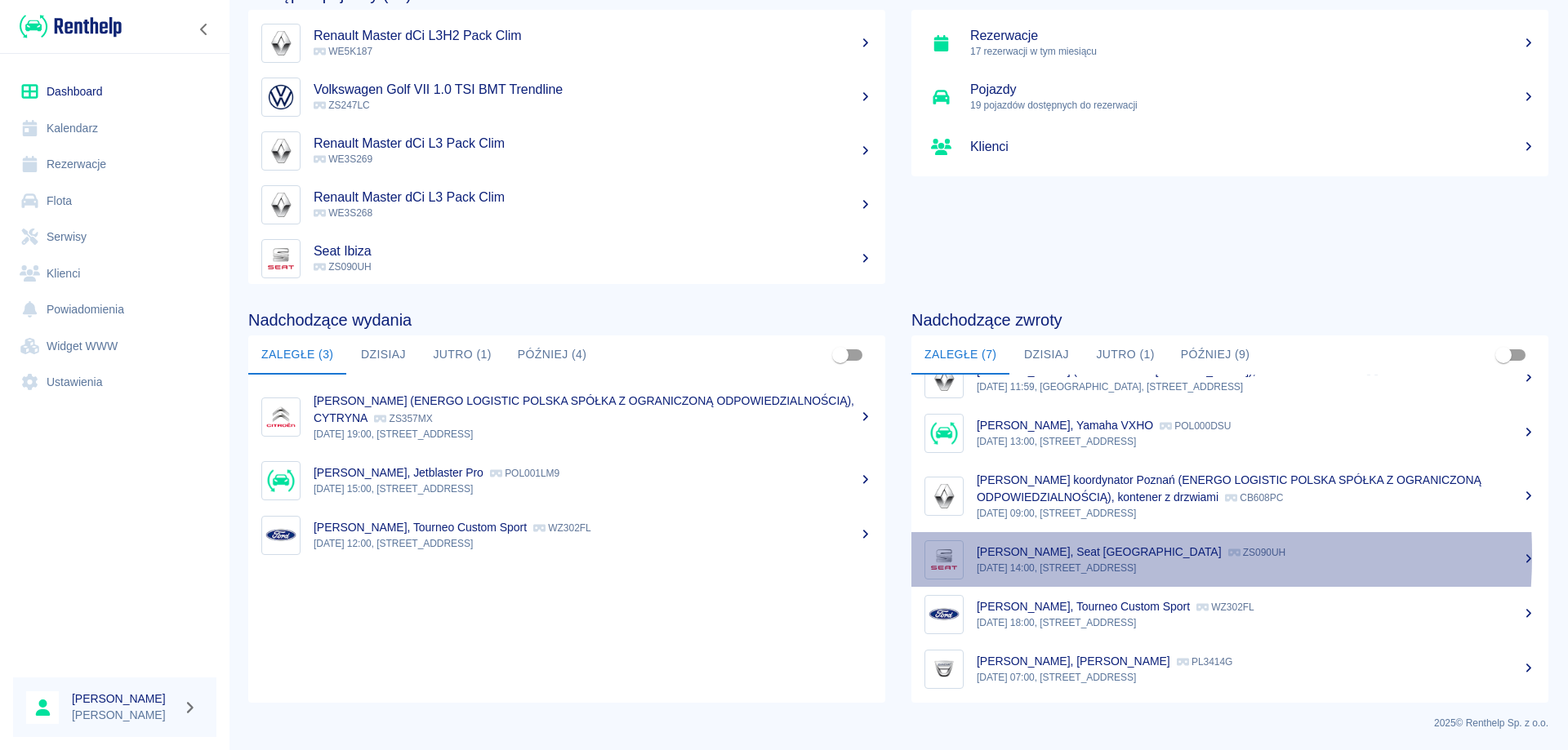
click at [1028, 555] on p "[PERSON_NAME], Seat [GEOGRAPHIC_DATA]" at bounding box center [1099, 551] width 245 height 13
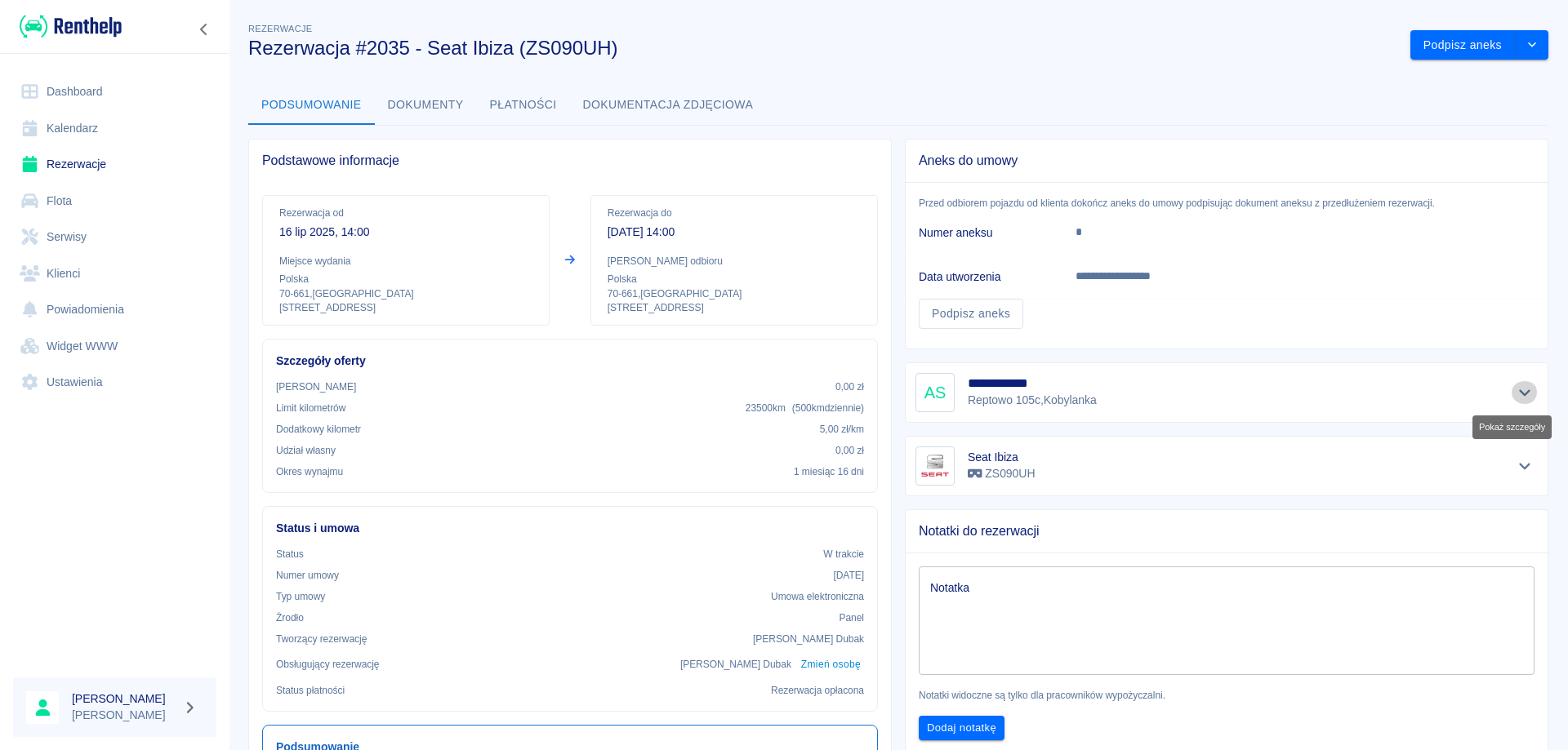
click at [1516, 388] on icon "Pokaż szczegóły" at bounding box center [1526, 393] width 19 height 15
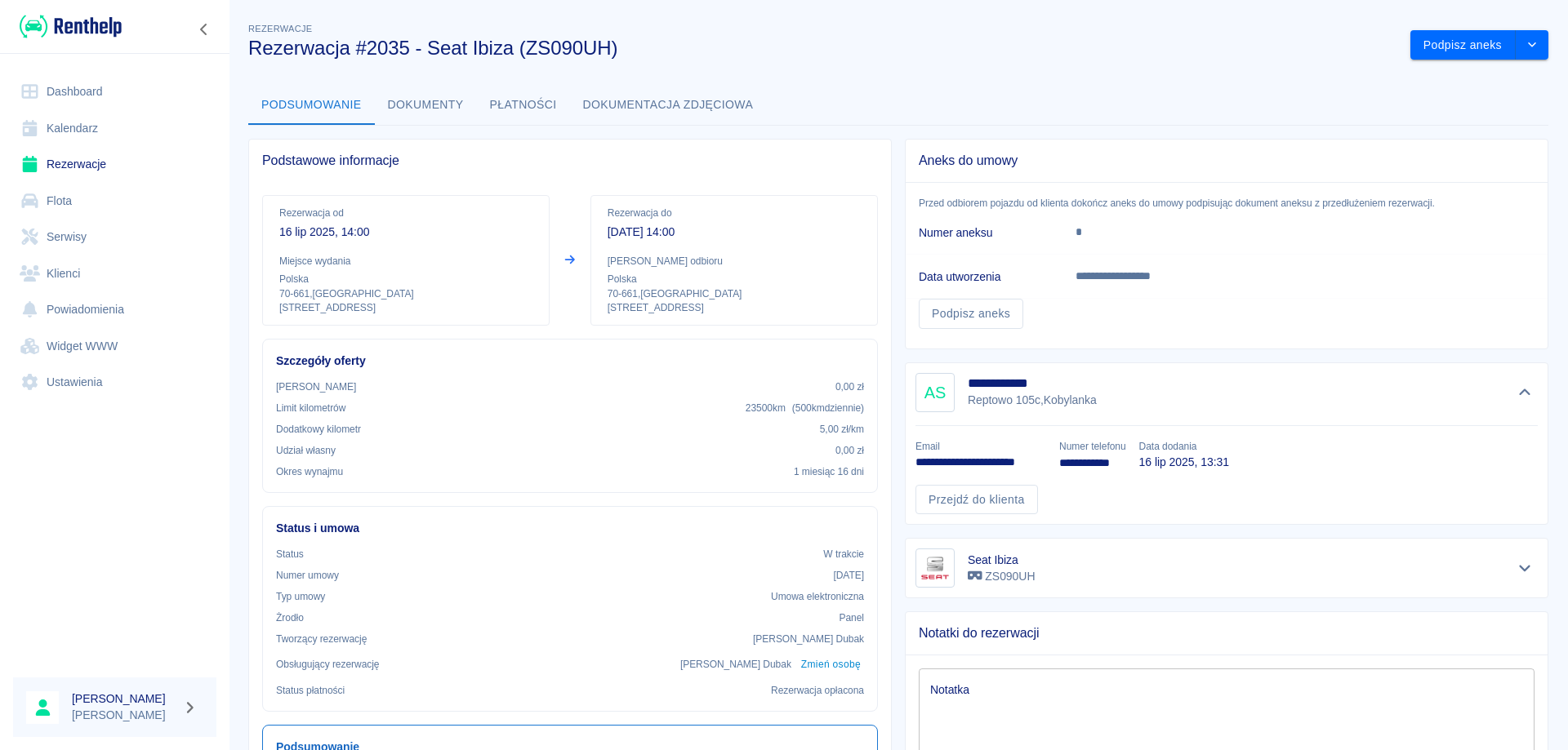
click at [71, 174] on link "Rezerwacje" at bounding box center [115, 164] width 203 height 37
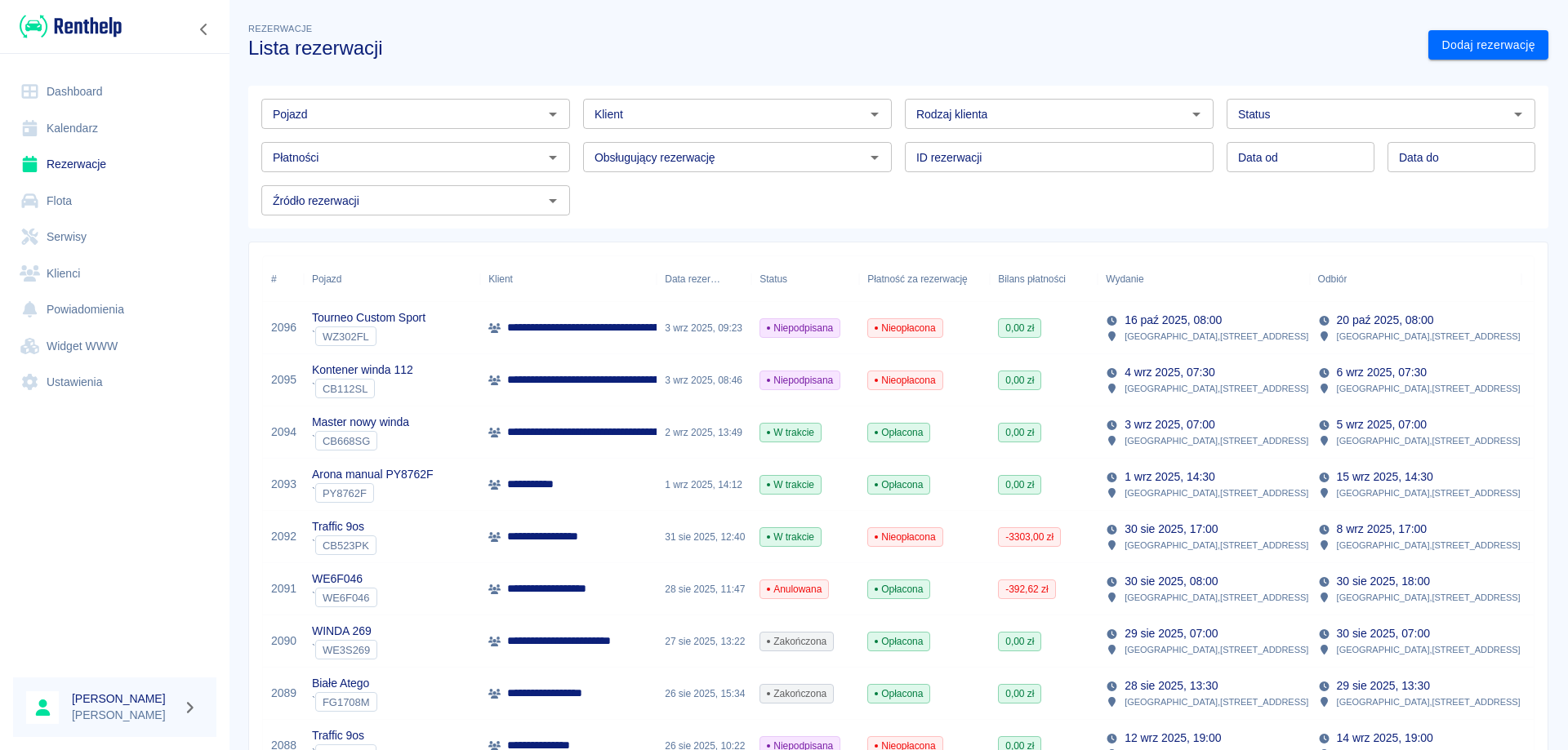
click at [74, 97] on link "Dashboard" at bounding box center [115, 91] width 203 height 37
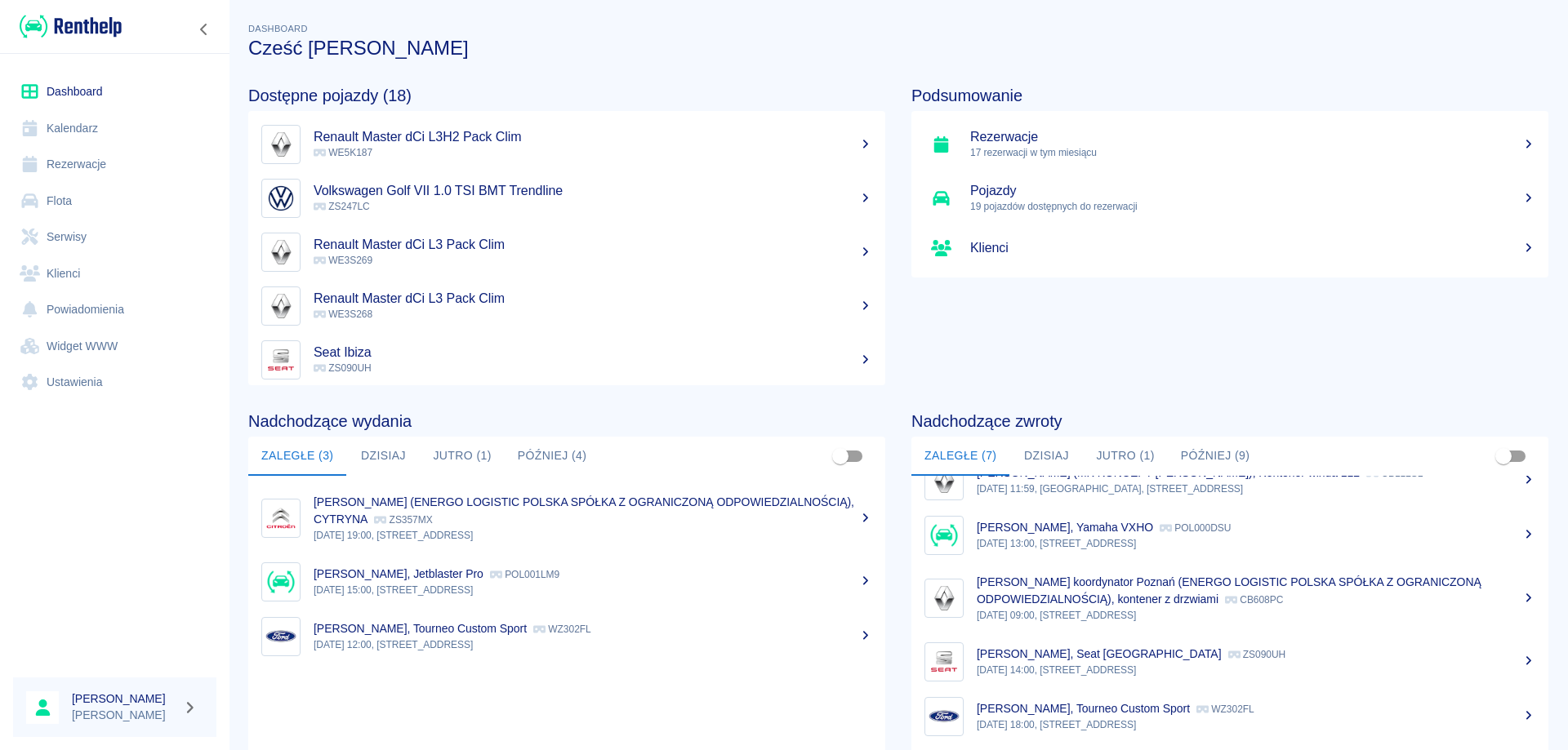
scroll to position [85, 0]
click at [1058, 451] on button "Dzisiaj" at bounding box center [1046, 456] width 73 height 40
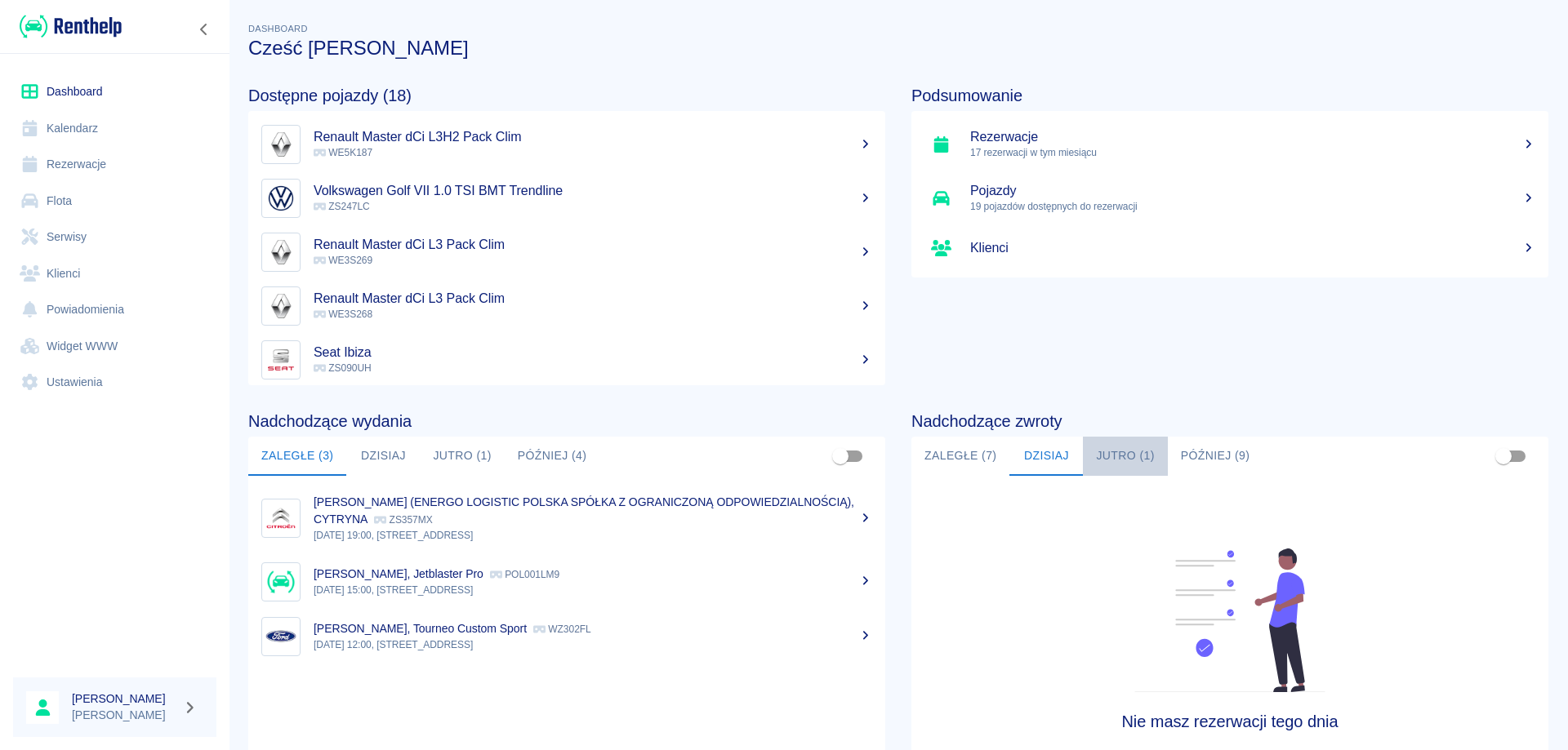
click at [1126, 444] on button "Jutro (1)" at bounding box center [1125, 456] width 84 height 40
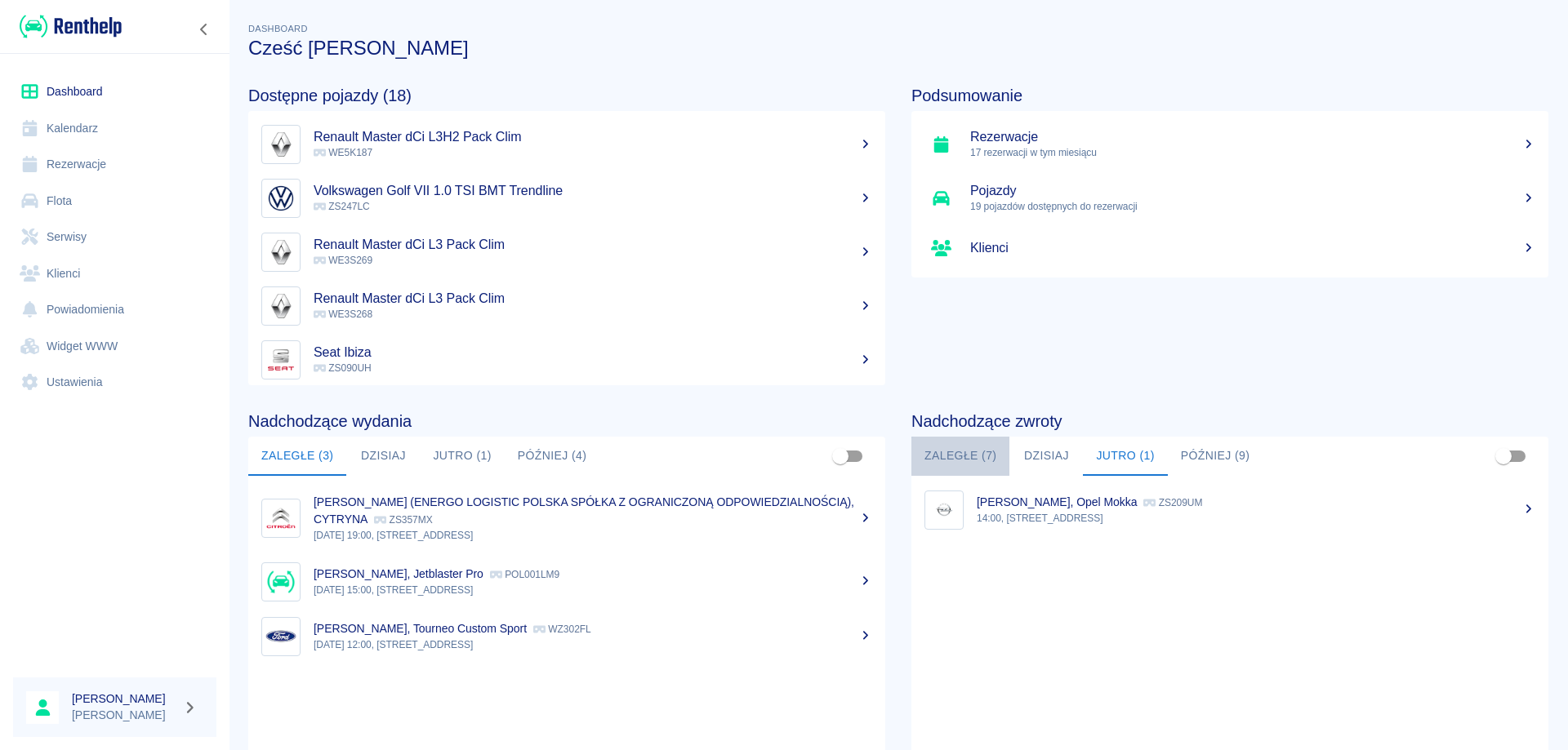
click at [937, 458] on button "Zaległe (7)" at bounding box center [961, 456] width 98 height 40
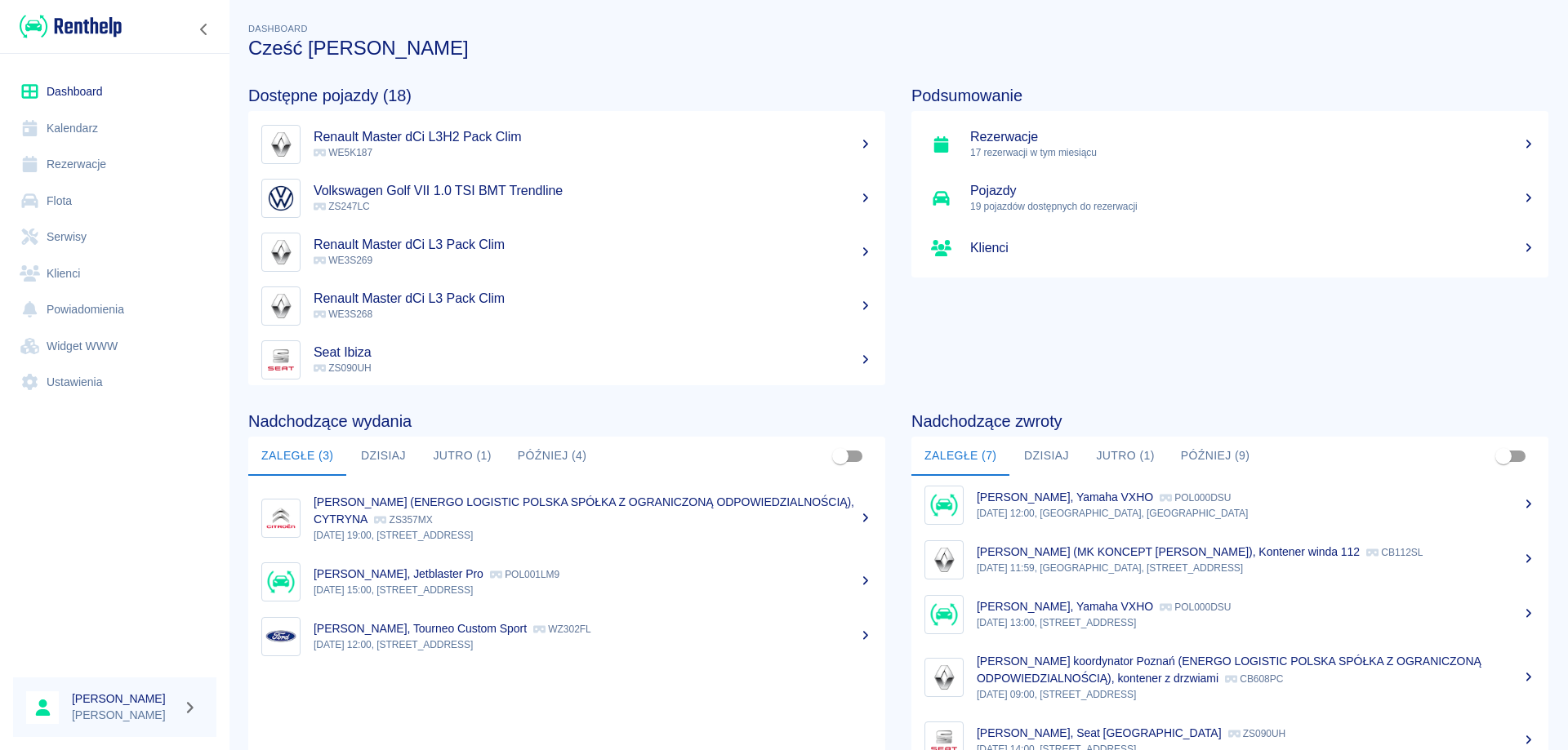
scroll to position [0, 0]
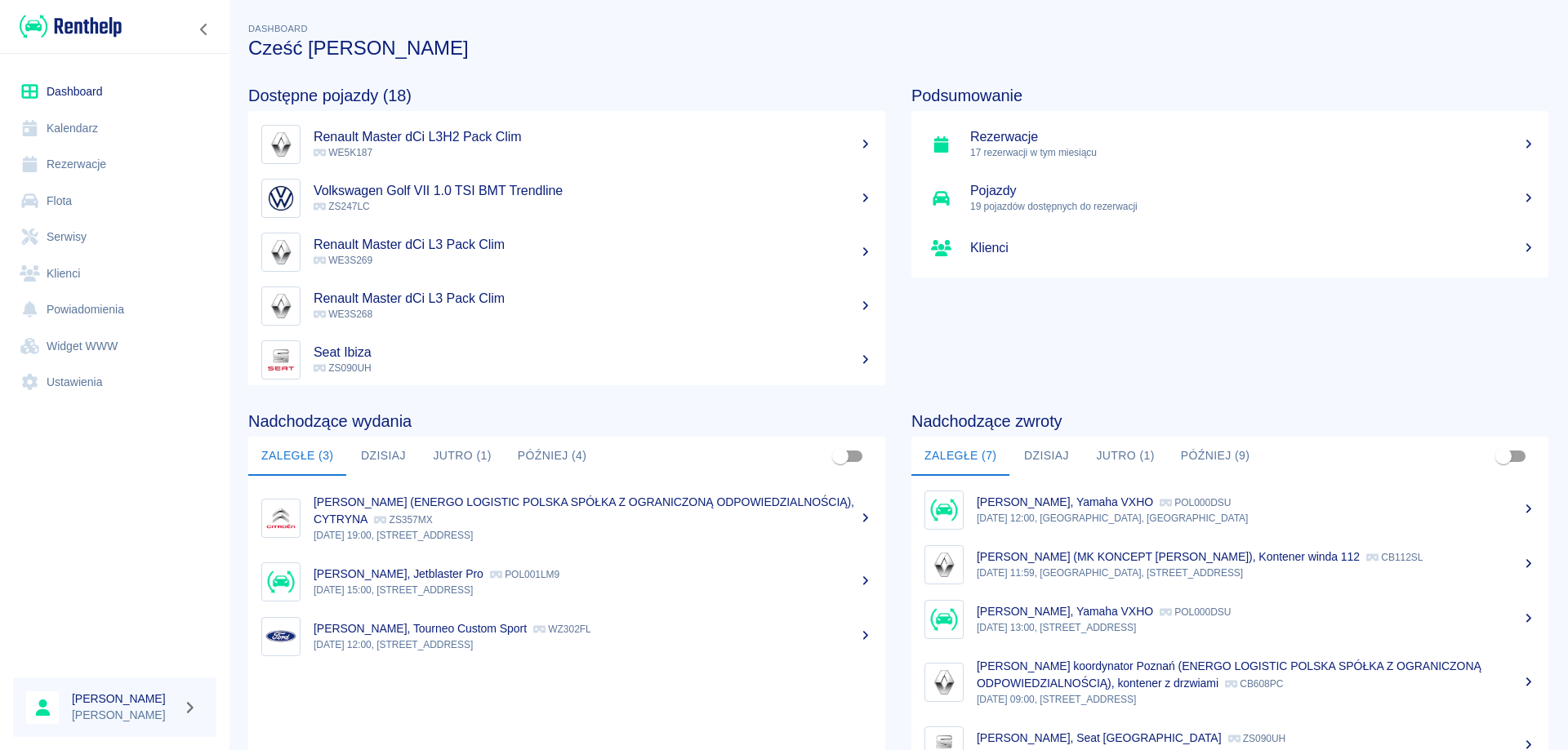
click at [81, 86] on link "Dashboard" at bounding box center [115, 91] width 203 height 37
click at [65, 89] on link "Dashboard" at bounding box center [115, 91] width 203 height 37
click at [74, 156] on link "Rezerwacje" at bounding box center [115, 164] width 203 height 37
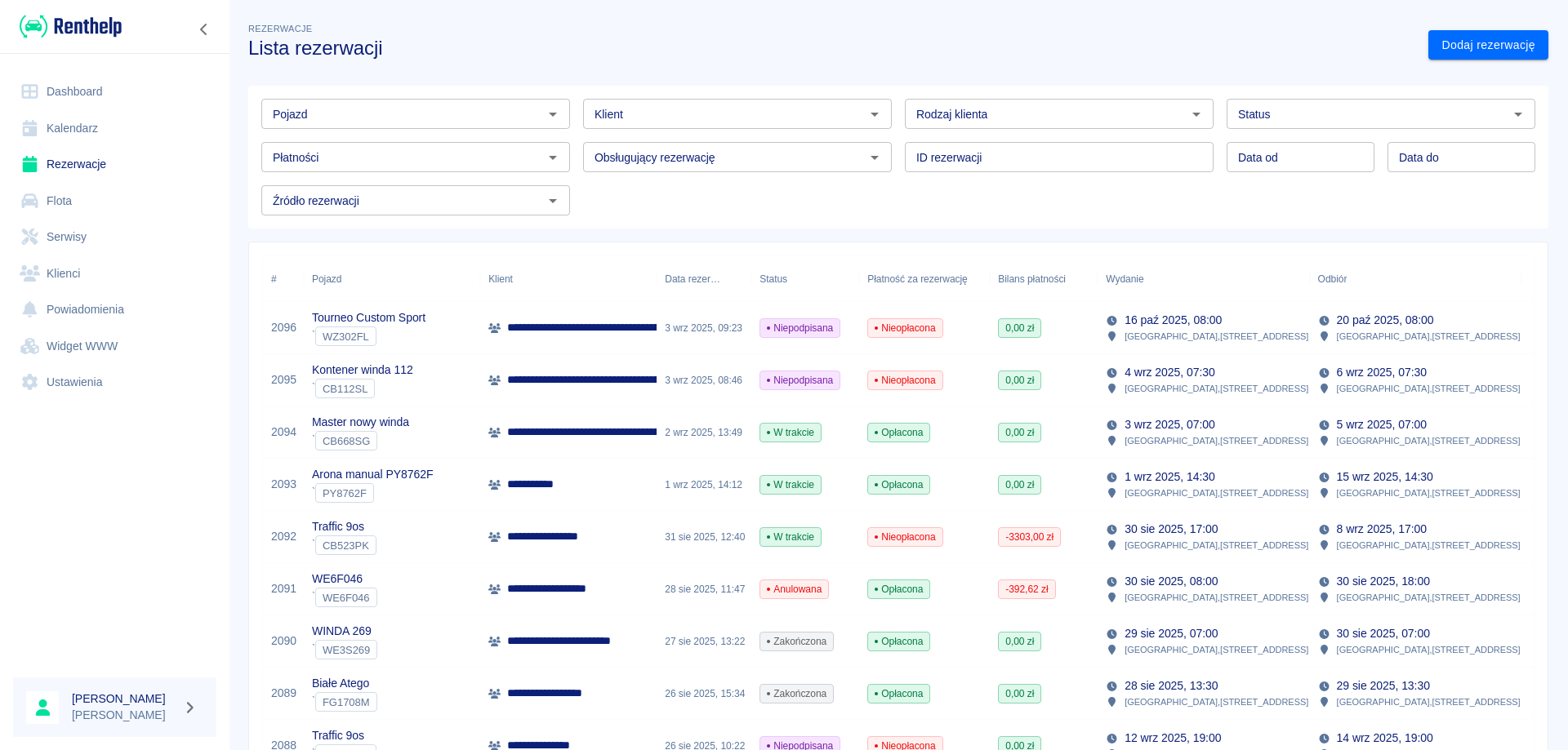
click at [488, 108] on input "Pojazd" at bounding box center [402, 114] width 272 height 21
click at [476, 156] on li "Duster - PL3414G" at bounding box center [414, 148] width 306 height 27
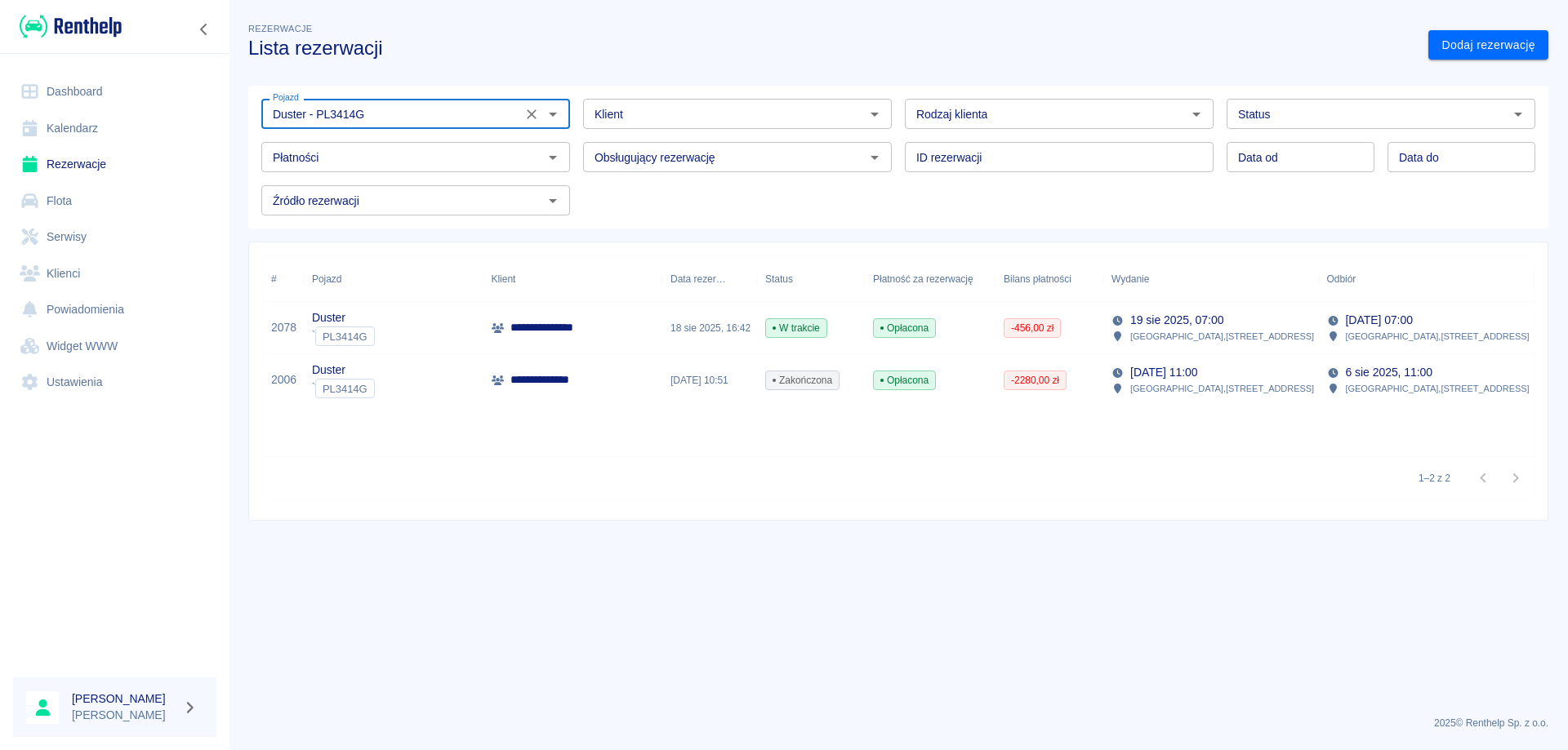
type input "Duster - PL3414G"
click at [613, 338] on div "**********" at bounding box center [573, 328] width 180 height 53
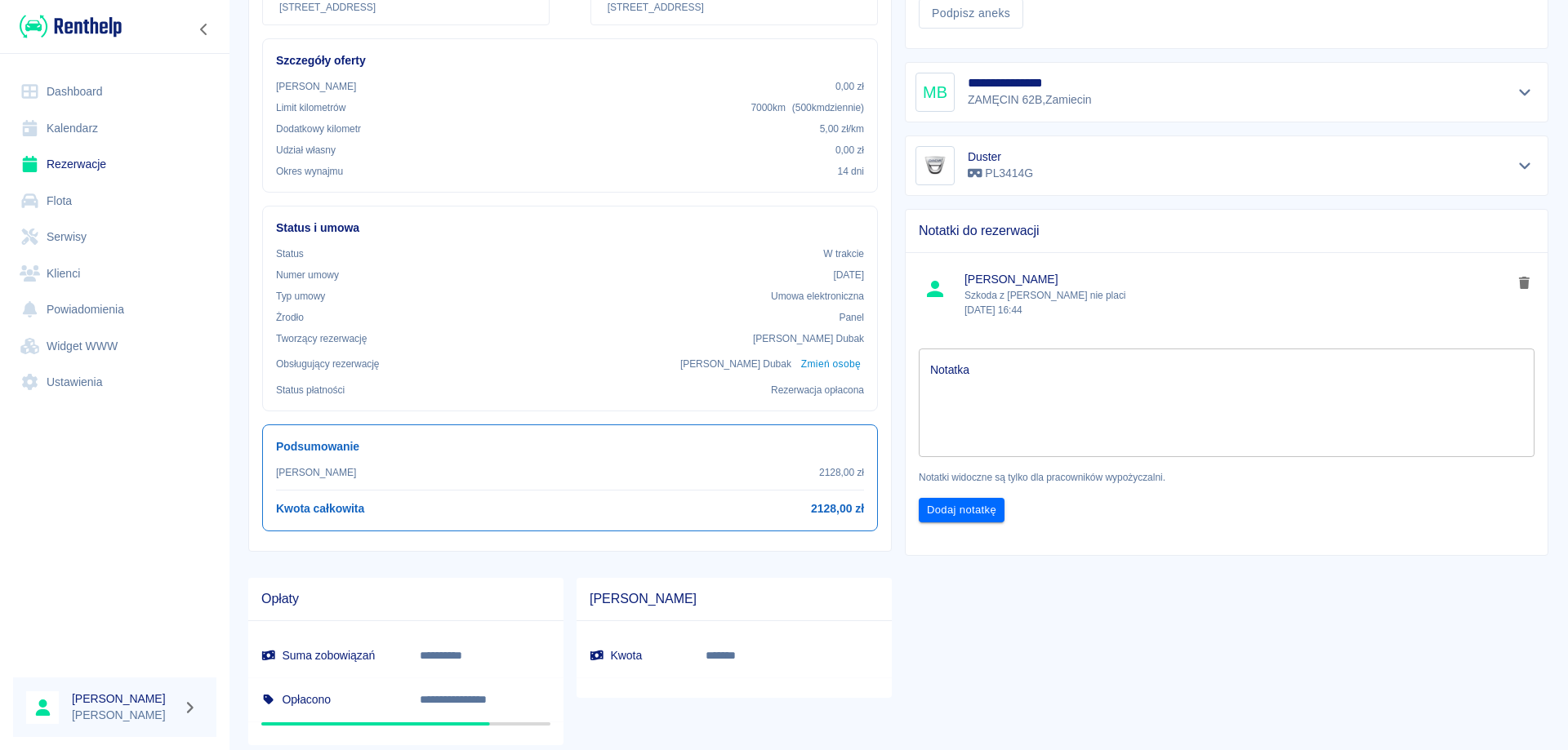
scroll to position [343, 0]
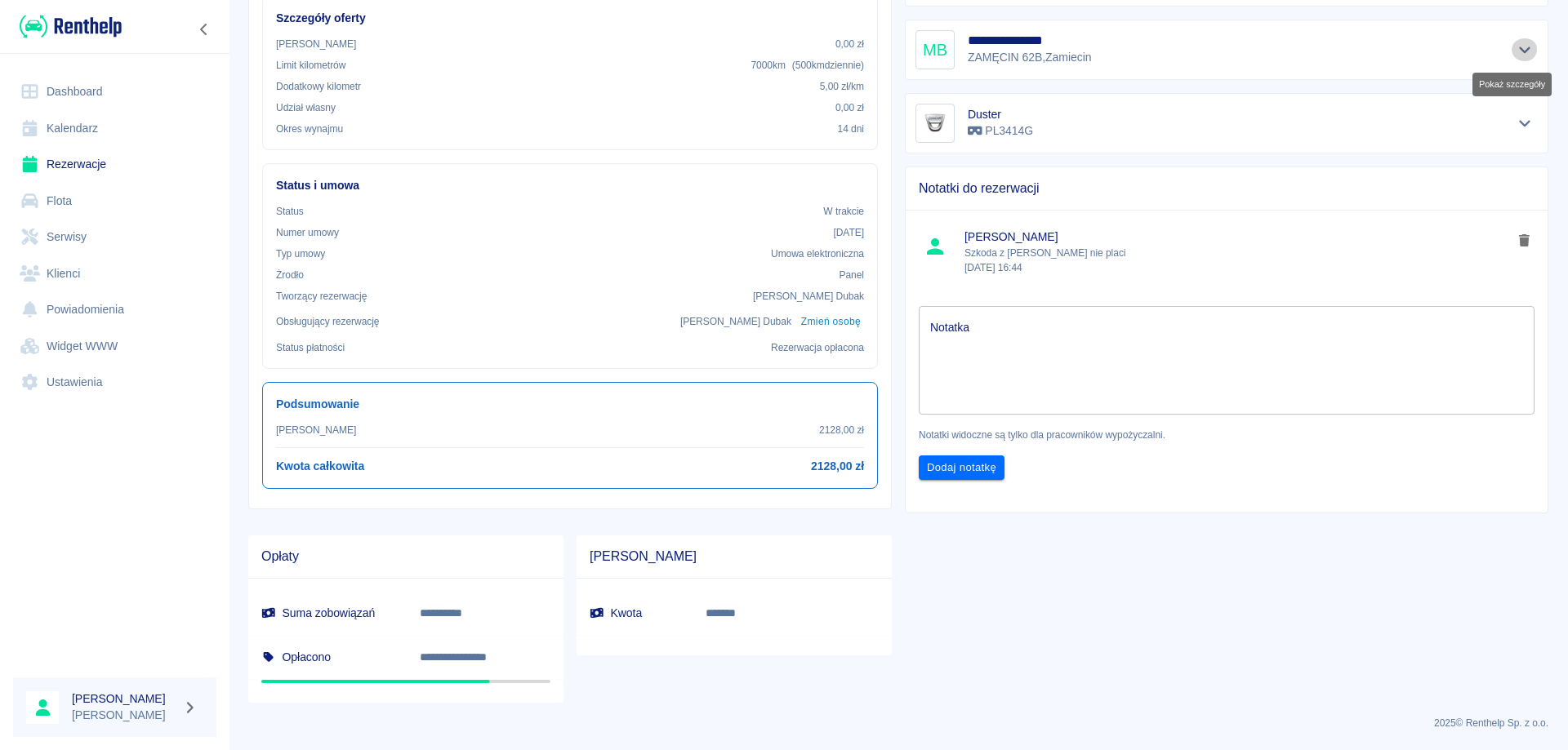
click at [1520, 42] on icon "Pokaż szczegóły" at bounding box center [1526, 49] width 19 height 15
